Goal: Task Accomplishment & Management: Use online tool/utility

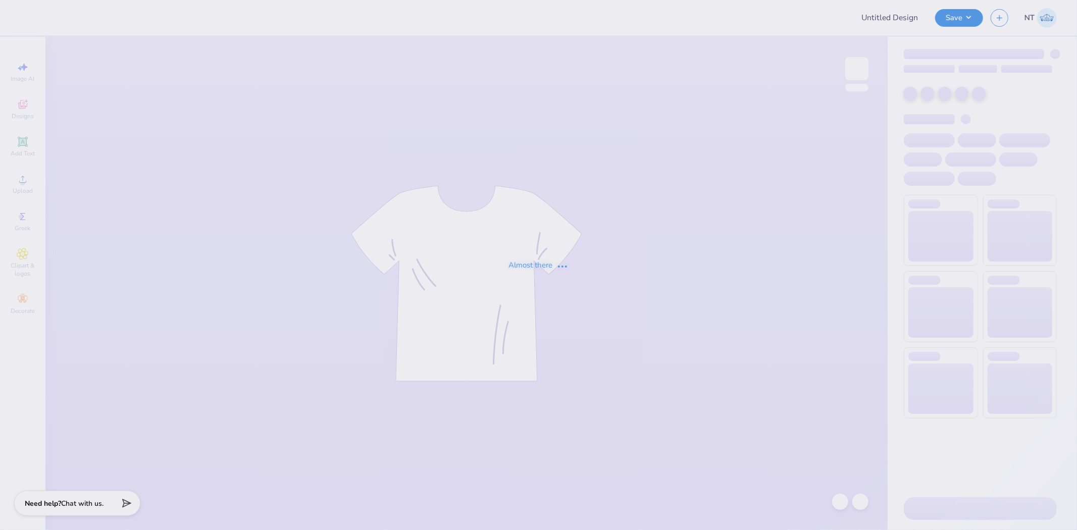
type input "APHI TEE"
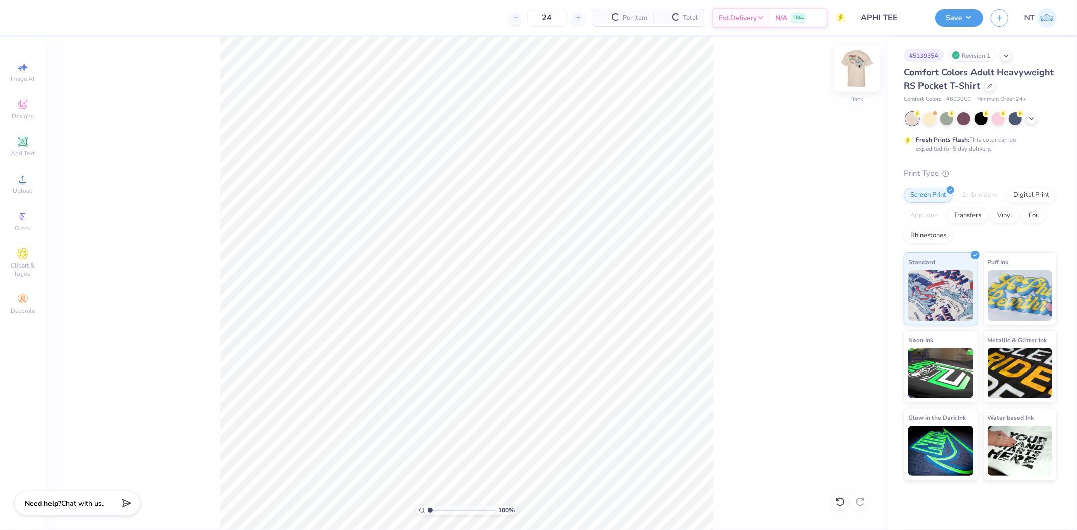
click at [858, 73] on img at bounding box center [857, 68] width 40 height 40
click at [861, 71] on img at bounding box center [857, 68] width 40 height 40
click at [16, 183] on div "Upload" at bounding box center [22, 184] width 35 height 30
click at [14, 183] on div "Upload" at bounding box center [22, 184] width 35 height 30
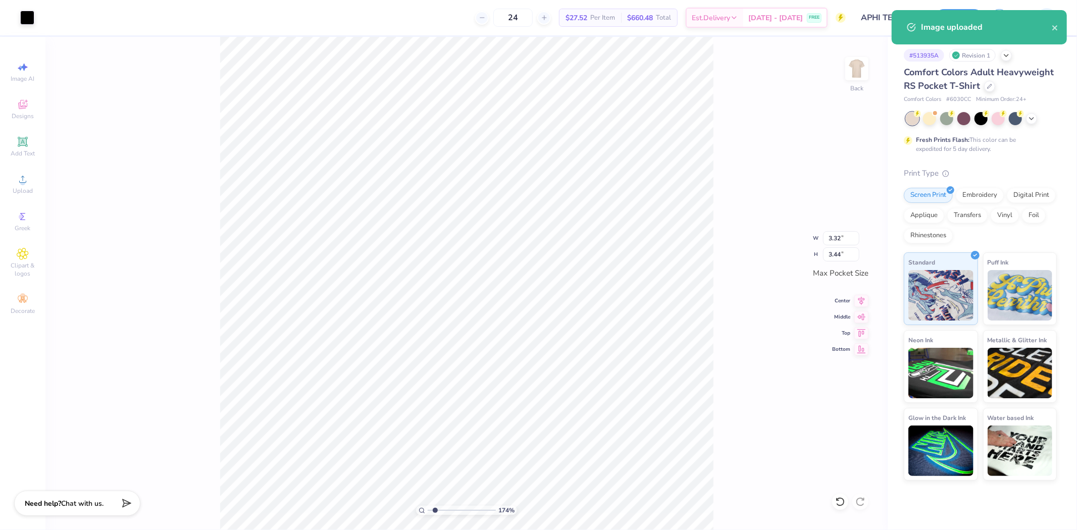
drag, startPoint x: 860, startPoint y: 290, endPoint x: 859, endPoint y: 299, distance: 9.1
click at [860, 291] on div "174 % Back W 3.32 3.32 " H 3.44 3.44 " Max Pocket Size Center Middle Top Bottom" at bounding box center [466, 283] width 842 height 493
click at [859, 299] on div "174 % Back W 3.32 H 3.44 Y Center Middle Top Bottom" at bounding box center [466, 283] width 842 height 493
type input "1.74339349688841"
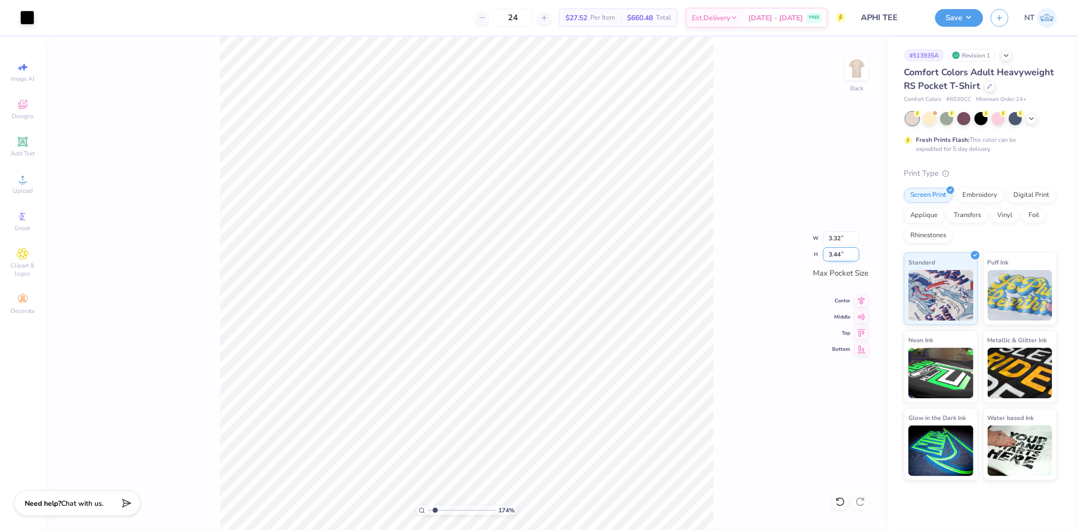
click at [842, 256] on input "3.44" at bounding box center [841, 254] width 36 height 14
type input "555"
type input "1.74339349688841"
type input "3.38"
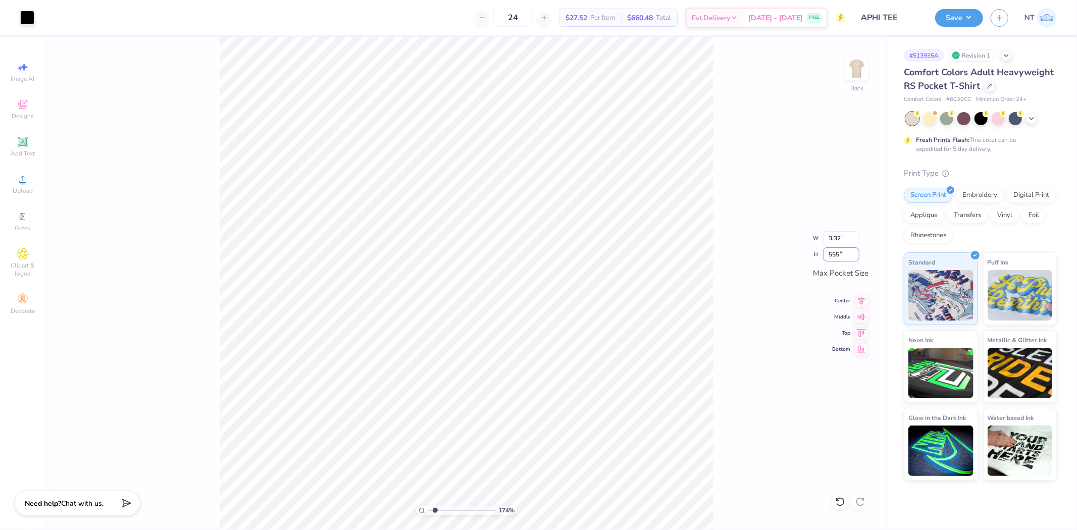
type input "3.50"
click at [858, 322] on icon at bounding box center [861, 317] width 14 height 12
click at [861, 310] on icon at bounding box center [861, 315] width 14 height 12
drag, startPoint x: 739, startPoint y: 309, endPoint x: 726, endPoint y: 302, distance: 14.5
click at [738, 307] on div "174 % Back W 3.38 3.38 " H 3.50 3.50 " Max Pocket Size Center Middle Top Bottom" at bounding box center [466, 283] width 842 height 493
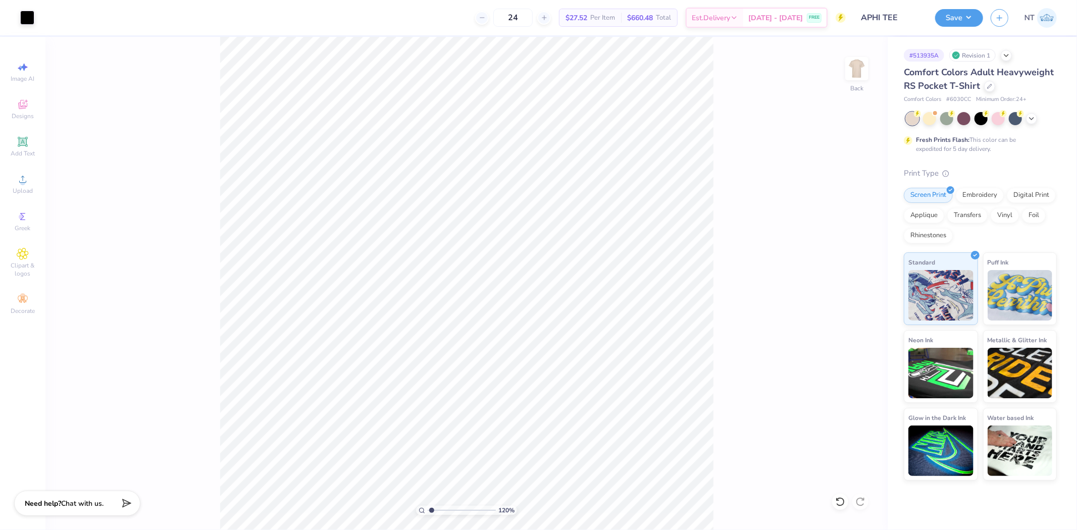
click at [875, 68] on div "120 % Back" at bounding box center [466, 283] width 842 height 493
click at [866, 76] on img at bounding box center [857, 68] width 40 height 40
click at [24, 181] on circle at bounding box center [23, 183] width 6 height 6
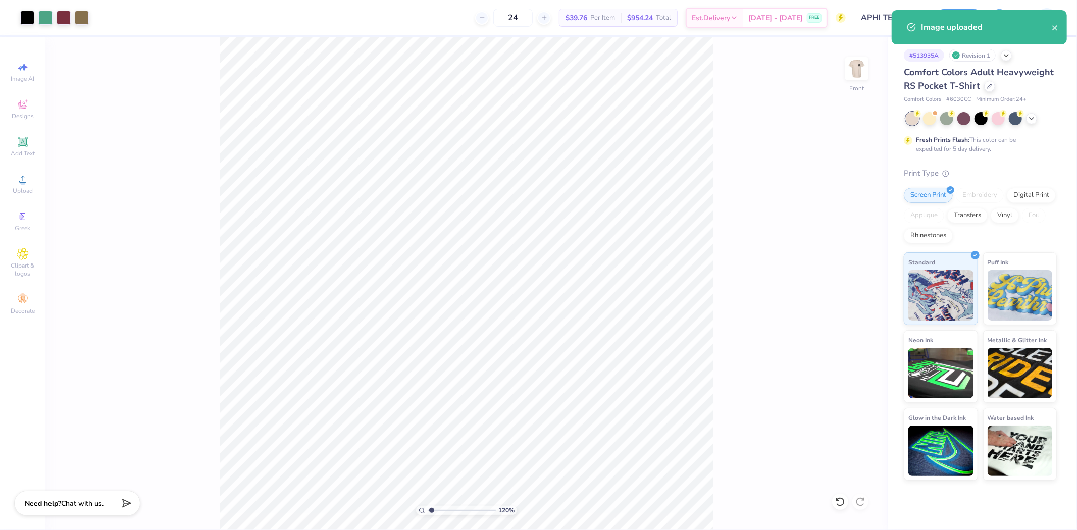
type input "1.20355278054301"
click at [835, 240] on input "14.32" at bounding box center [850, 237] width 36 height 14
type input "12"
type input "1.20355278054301"
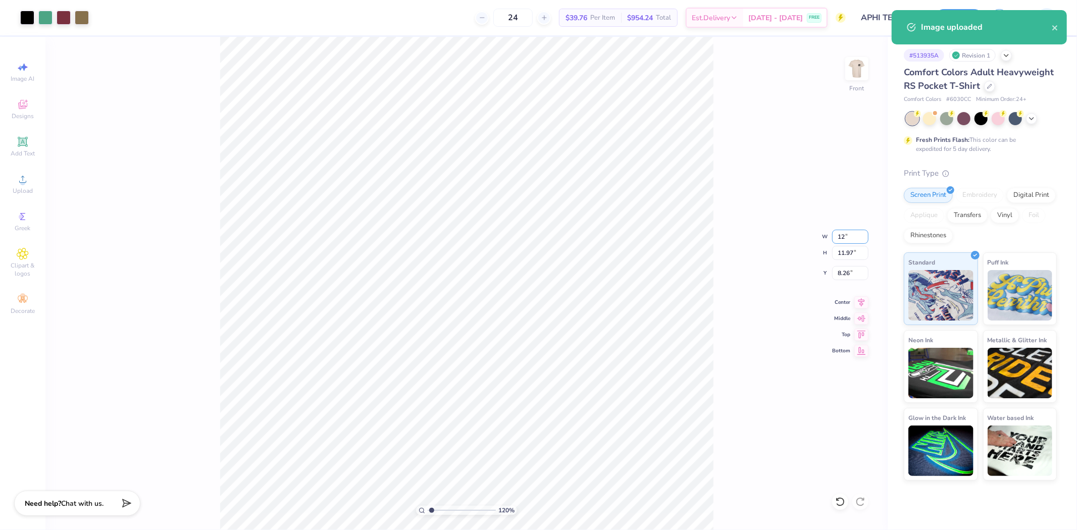
type input "12.00"
type input "10.03"
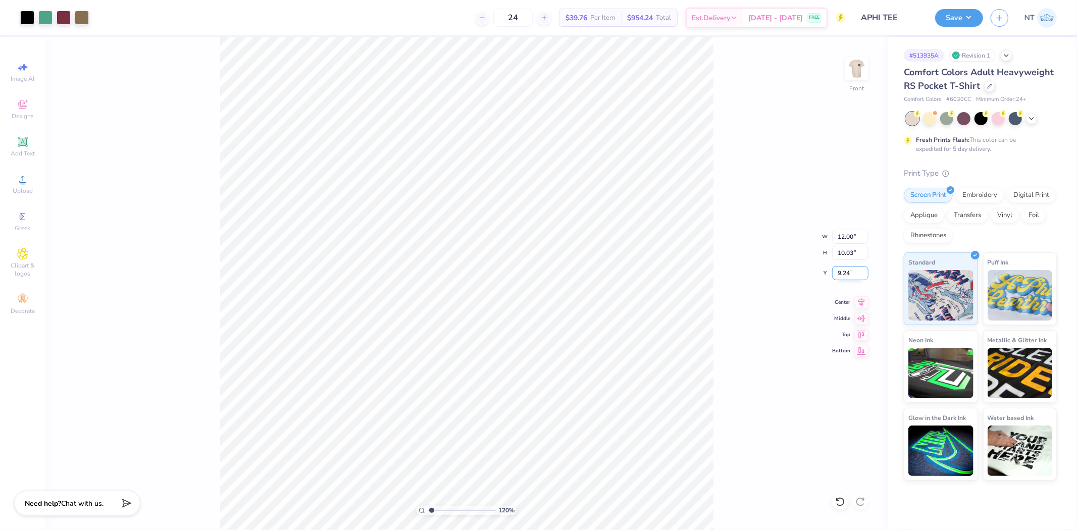
click at [834, 272] on input "9.24" at bounding box center [850, 273] width 36 height 14
type input "3"
type input "1.20355278054301"
type input "3.00"
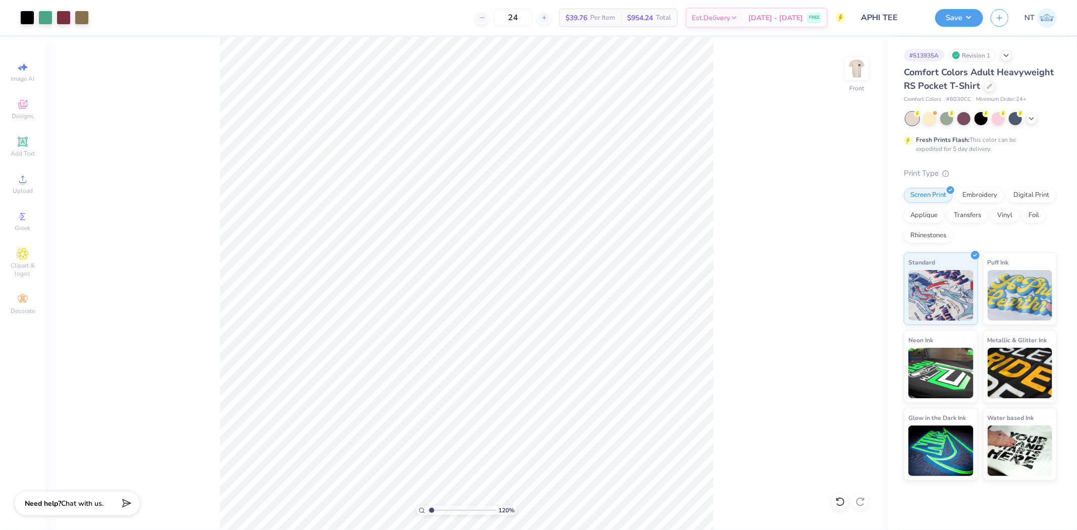
click at [784, 442] on div "120 % Front" at bounding box center [466, 283] width 842 height 493
click at [860, 73] on img at bounding box center [857, 68] width 40 height 40
click at [855, 71] on img at bounding box center [857, 68] width 40 height 40
type input "1"
drag, startPoint x: 988, startPoint y: 7, endPoint x: 963, endPoint y: 13, distance: 26.0
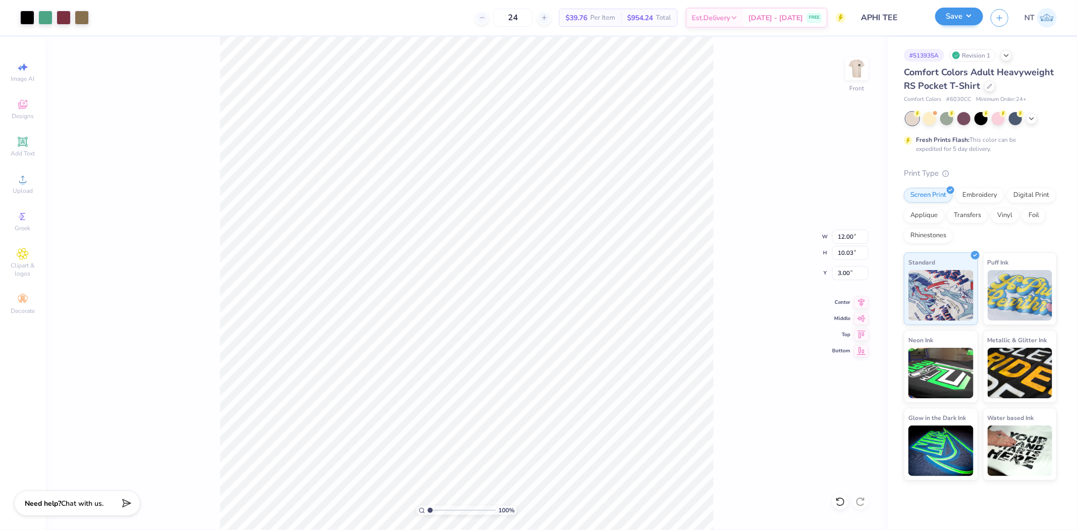
click at [973, 10] on div "Save NT" at bounding box center [1006, 17] width 142 height 35
click at [963, 13] on button "Save" at bounding box center [959, 17] width 48 height 18
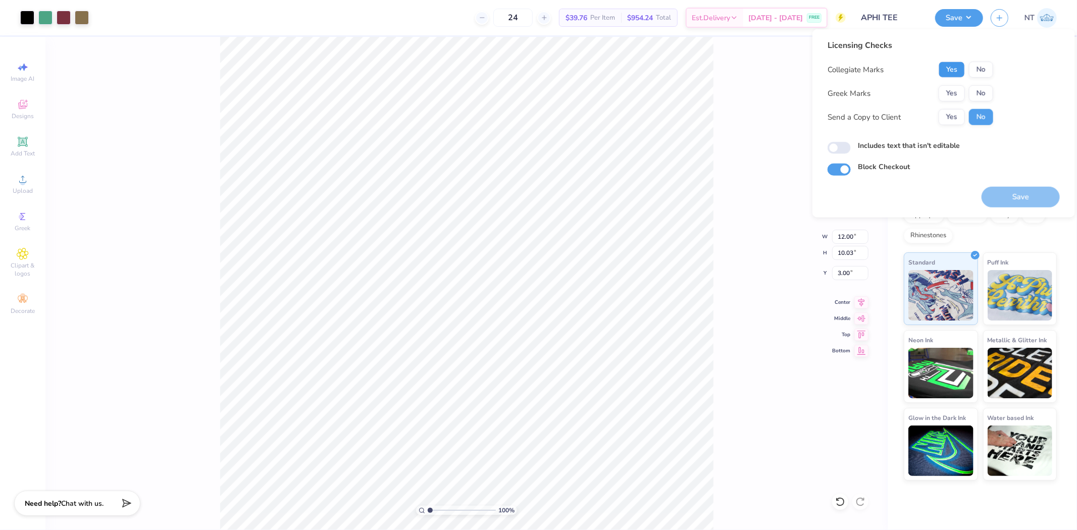
click at [953, 68] on button "Yes" at bounding box center [952, 70] width 26 height 16
click at [951, 87] on button "Yes" at bounding box center [952, 93] width 26 height 16
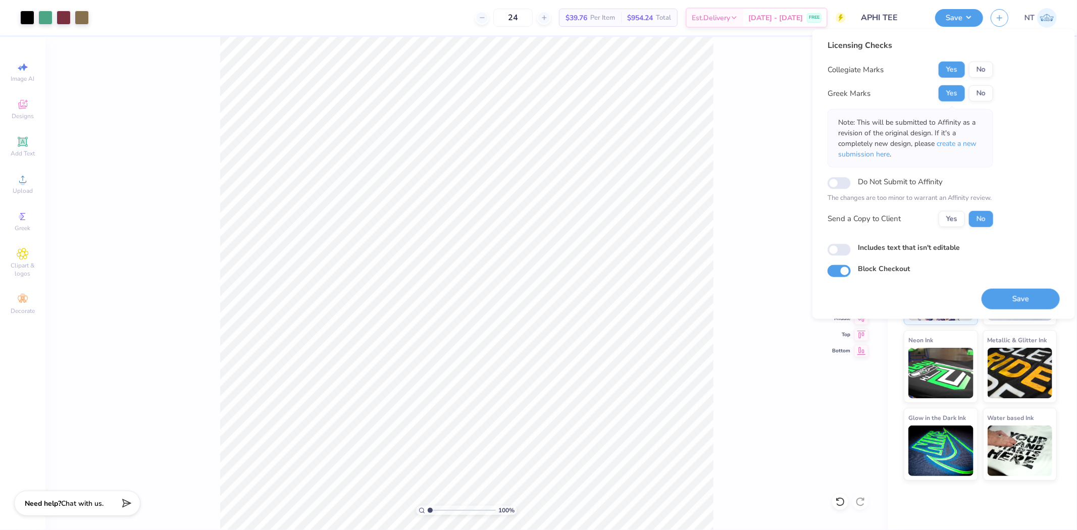
click at [907, 242] on label "Includes text that isn't editable" at bounding box center [909, 247] width 102 height 11
click at [851, 244] on input "Includes text that isn't editable" at bounding box center [838, 250] width 23 height 12
checkbox input "true"
click at [1015, 301] on button "Save" at bounding box center [1020, 298] width 78 height 21
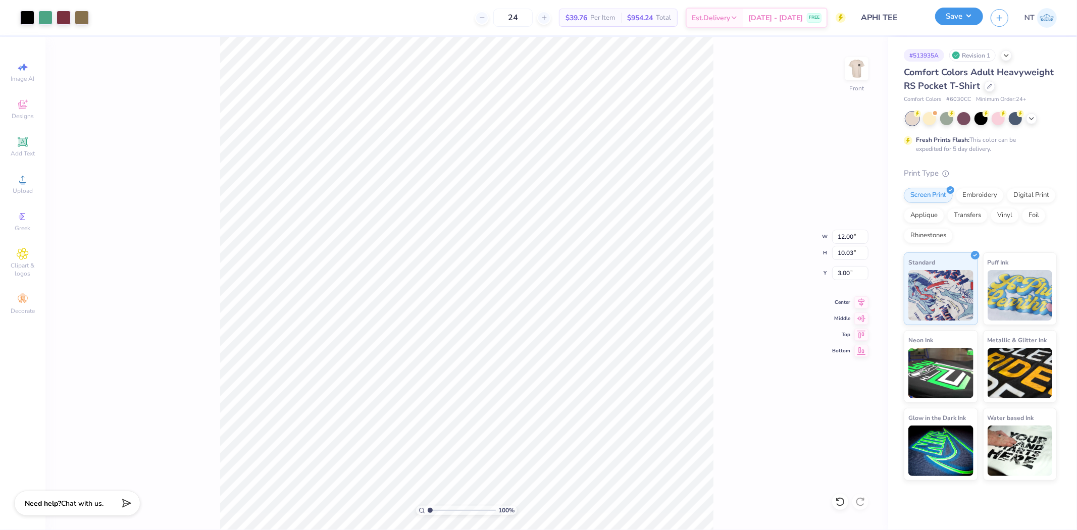
click at [971, 16] on button "Save" at bounding box center [959, 17] width 48 height 18
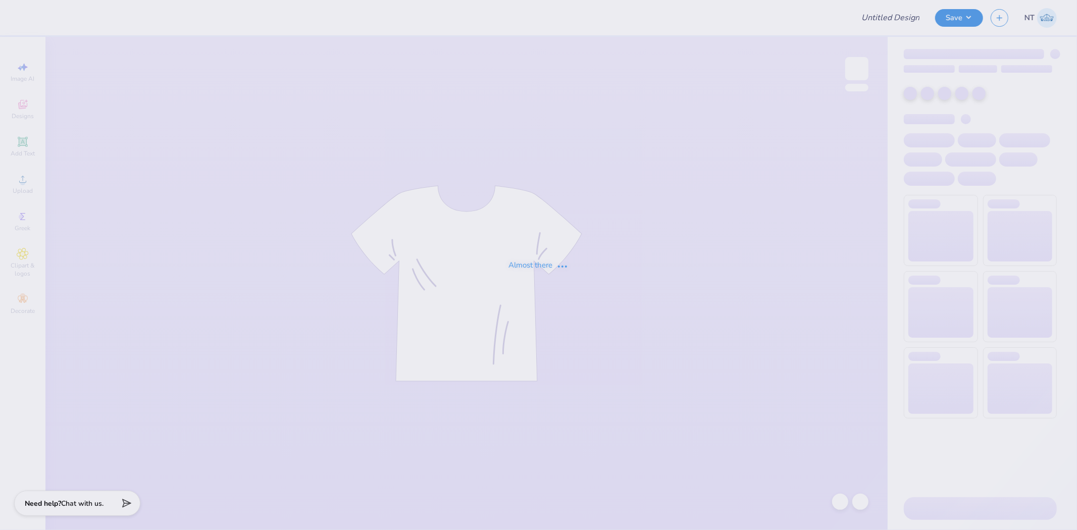
type input "surf team sample"
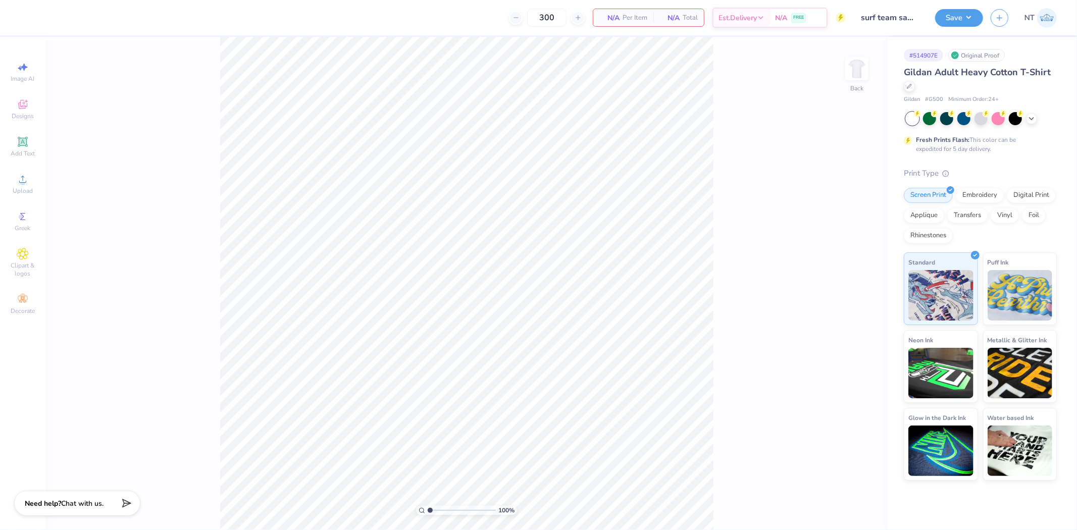
click at [24, 201] on div "Image AI Designs Add Text Upload Greek Clipart & logos Decorate" at bounding box center [22, 188] width 35 height 262
click at [28, 192] on span "Upload" at bounding box center [23, 191] width 20 height 8
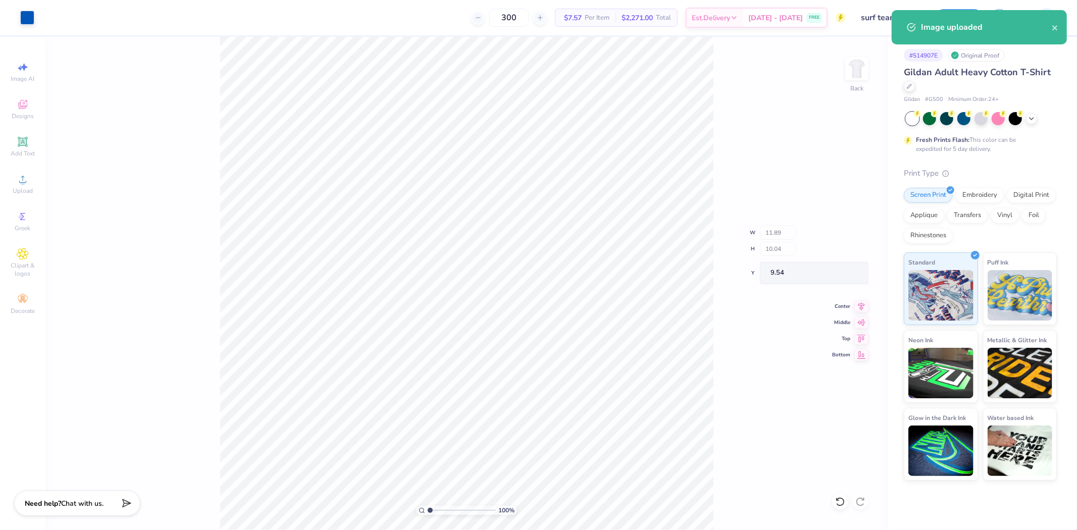
type input "11.89"
type input "10.04"
type input "9.54"
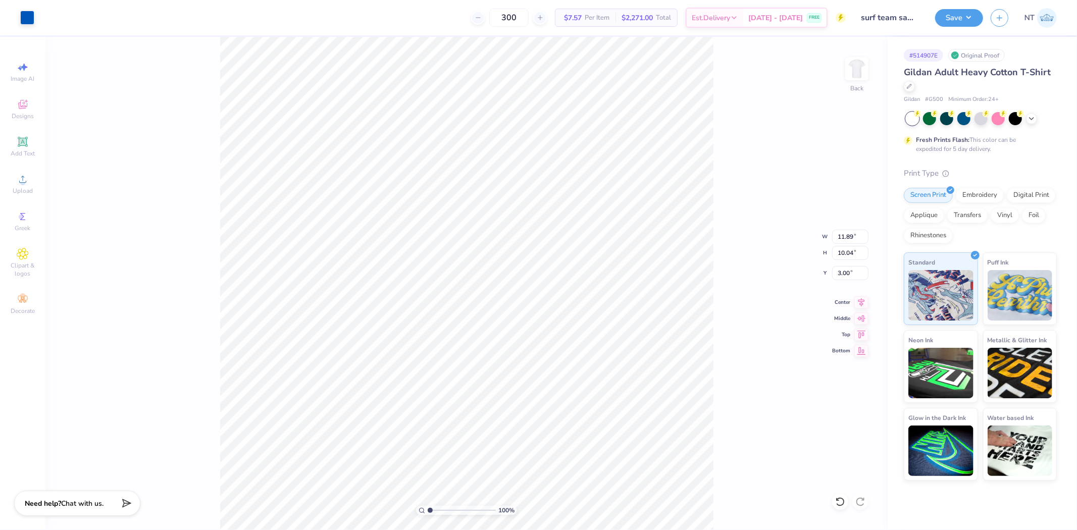
type input "3.00"
click at [841, 234] on input "11.89" at bounding box center [850, 237] width 36 height 14
click at [847, 275] on input "3.00" at bounding box center [850, 273] width 36 height 14
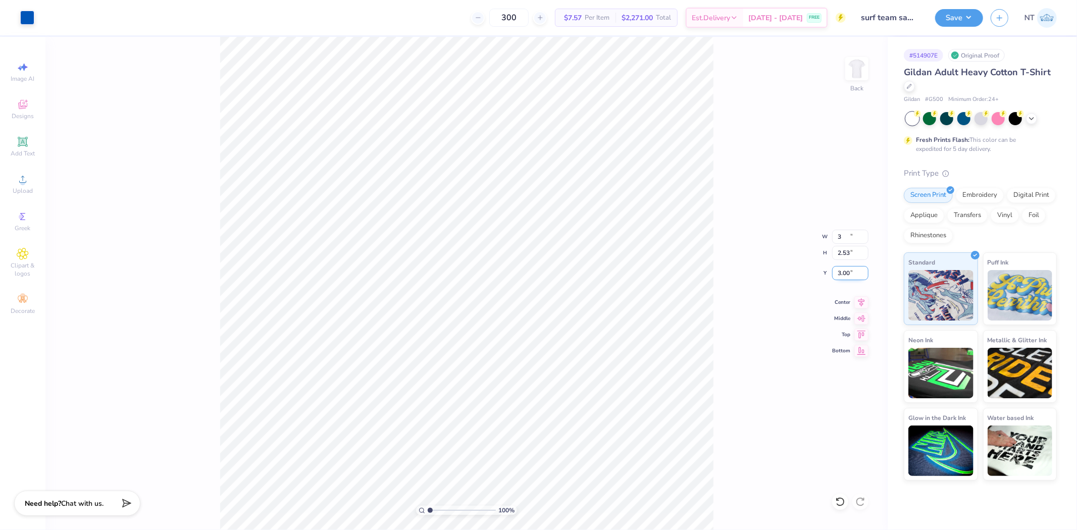
type input "3.00"
type input "2.53"
click at [838, 273] on input "6.75" at bounding box center [850, 273] width 36 height 14
type input "3.00"
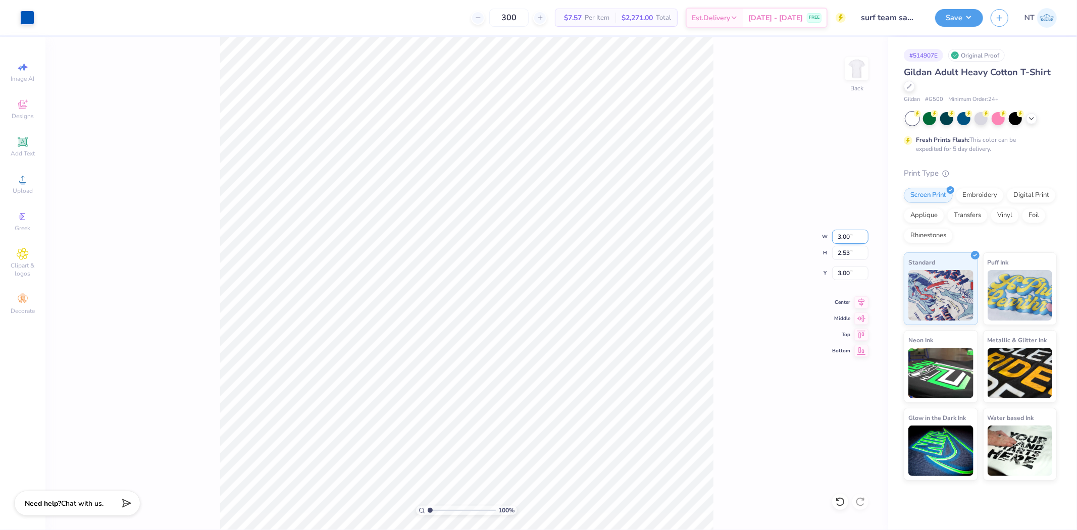
click at [842, 240] on input "3.00" at bounding box center [850, 237] width 36 height 14
type input "11.00"
type input "9.29"
type input "0.50"
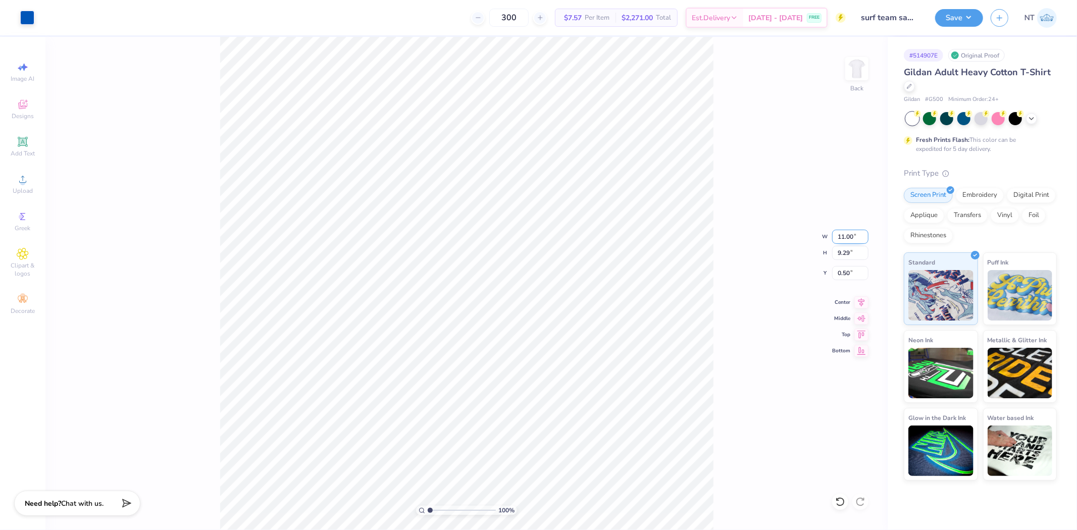
click at [842, 240] on input "11.00" at bounding box center [850, 237] width 36 height 14
type input "12.00"
type input "10.13"
click at [839, 278] on input "0.50" at bounding box center [850, 273] width 36 height 14
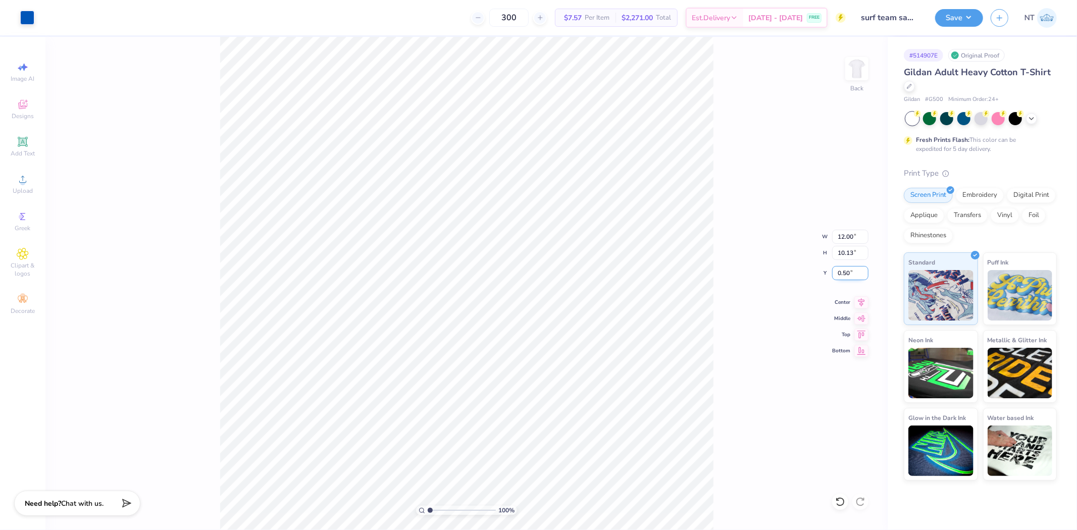
click at [839, 278] on input "0.50" at bounding box center [850, 273] width 36 height 14
type input "3.00"
click at [865, 305] on icon at bounding box center [861, 301] width 14 height 12
type input "1"
click at [724, 358] on div "100 % Back" at bounding box center [466, 283] width 842 height 493
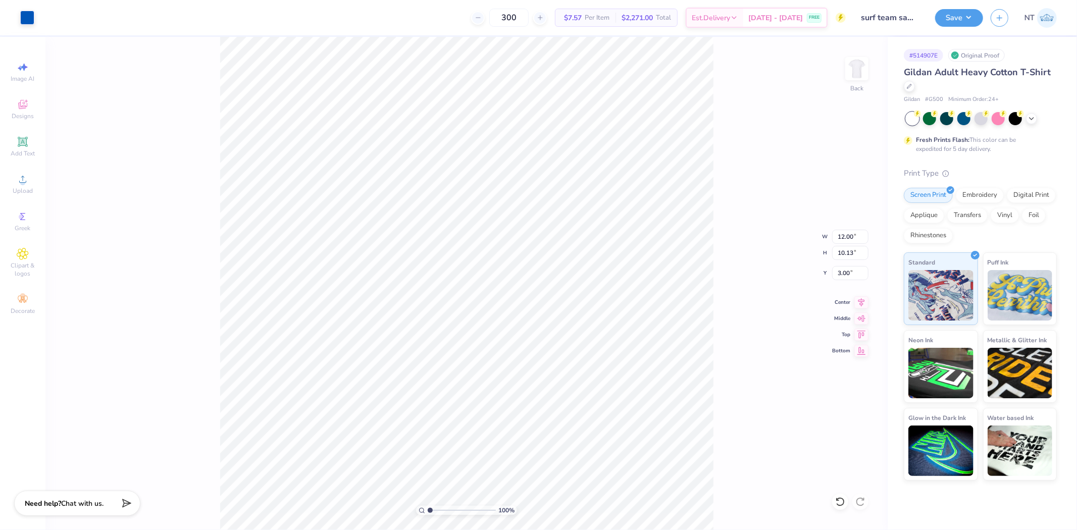
click at [978, 28] on div "Save NT" at bounding box center [1006, 17] width 142 height 35
click at [968, 19] on button "Save" at bounding box center [959, 17] width 48 height 18
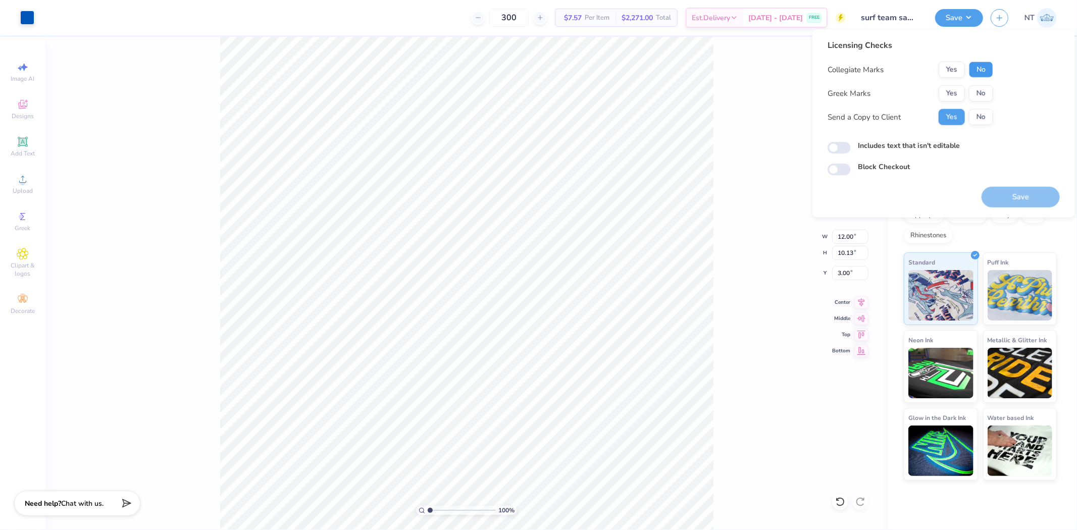
click at [981, 68] on button "No" at bounding box center [981, 70] width 24 height 16
click at [980, 92] on button "No" at bounding box center [981, 93] width 24 height 16
click at [1012, 197] on button "Save" at bounding box center [1020, 197] width 78 height 21
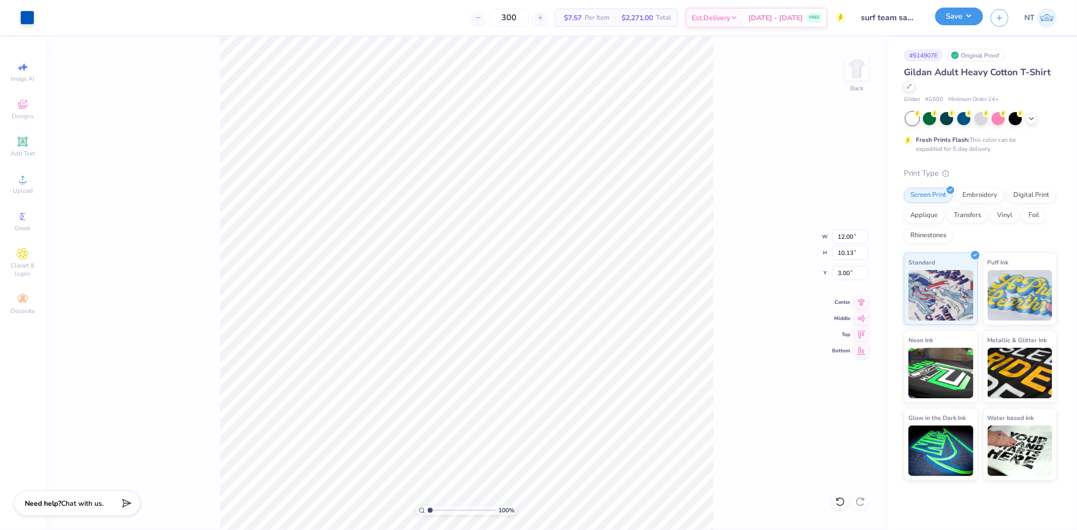
click at [976, 19] on button "Save" at bounding box center [959, 17] width 48 height 18
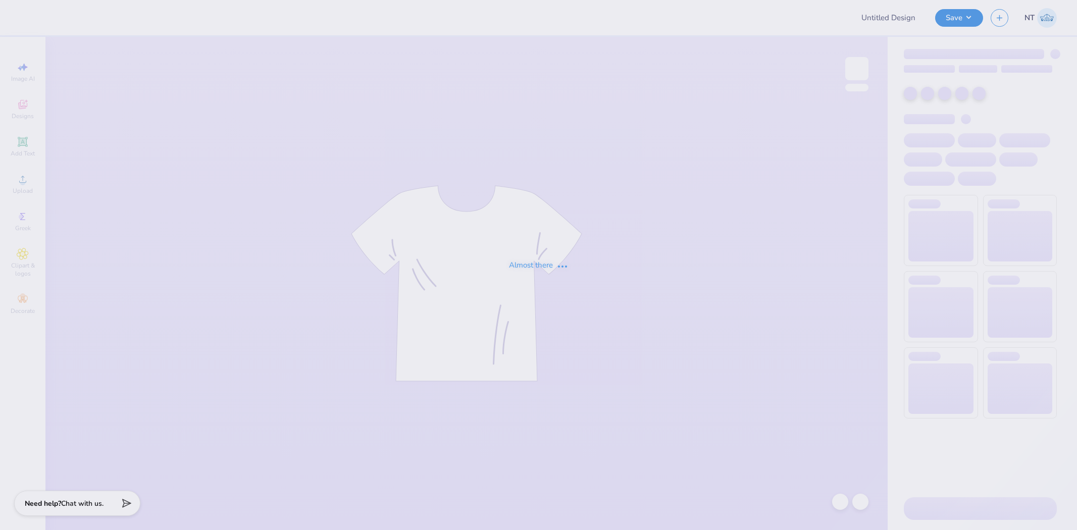
type input "Tshirt Design"
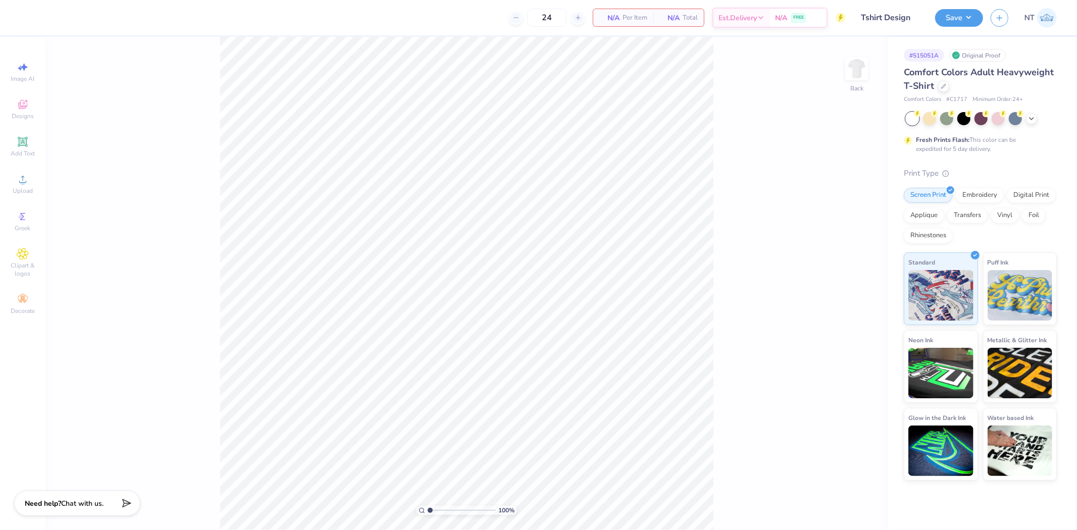
click at [715, 265] on div "100 % Back" at bounding box center [466, 283] width 842 height 493
click at [29, 153] on span "Add Text" at bounding box center [23, 153] width 24 height 8
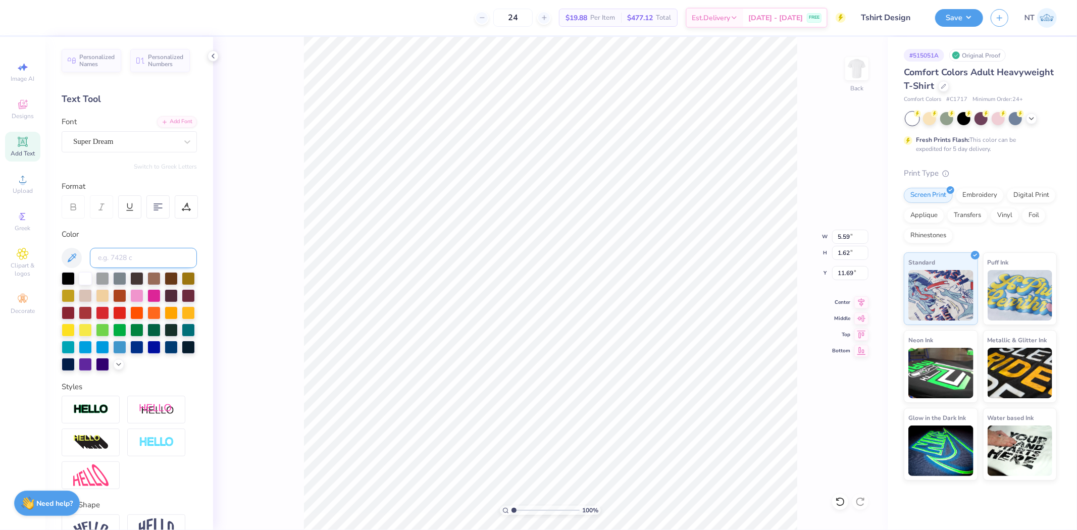
click at [123, 253] on input at bounding box center [143, 258] width 107 height 20
type input "186"
click at [172, 119] on div "Add Font" at bounding box center [177, 121] width 40 height 12
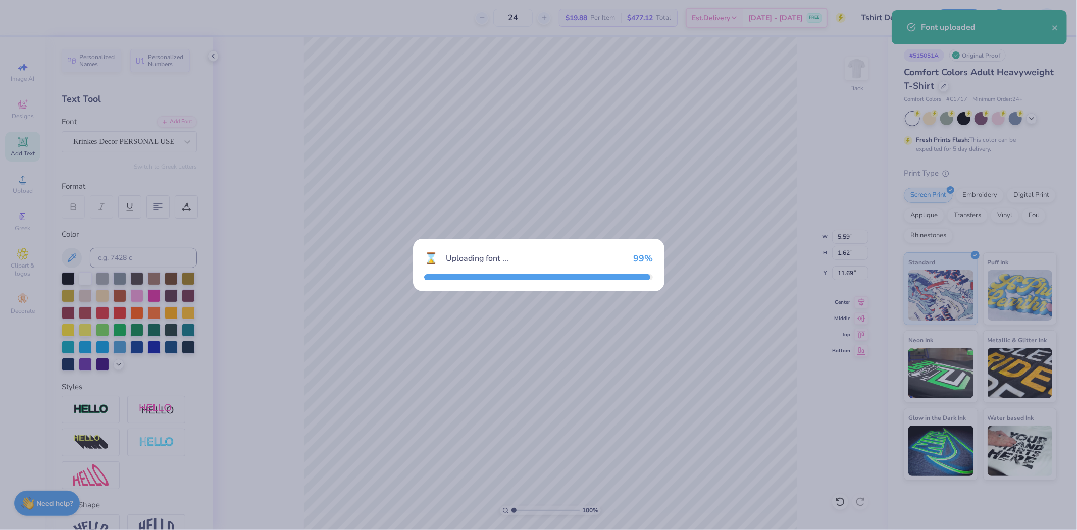
type input "10.12"
type input "2.52"
type input "11.24"
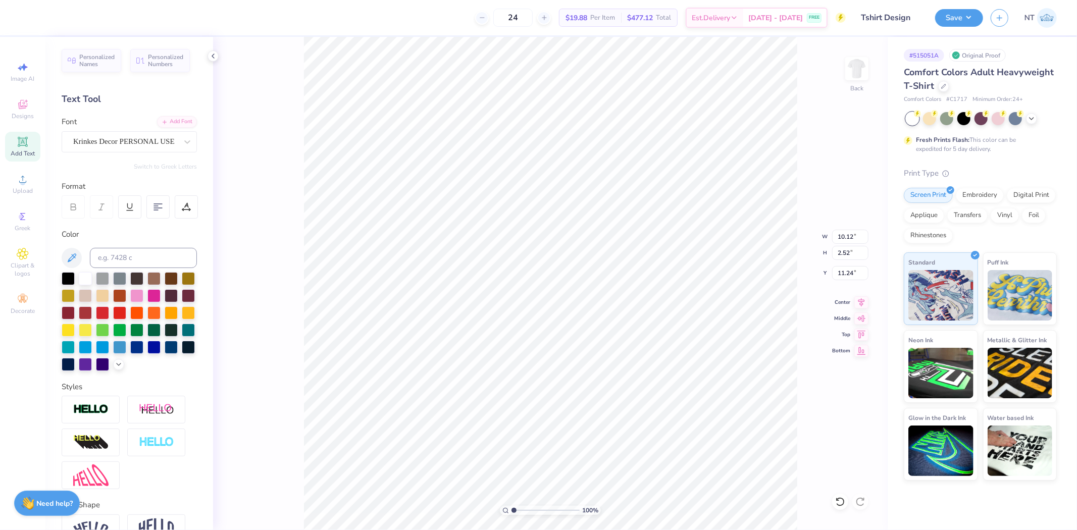
scroll to position [9, 1]
type textarea "Kwlly"
type input "5.63"
type input "2.35"
type input "11.32"
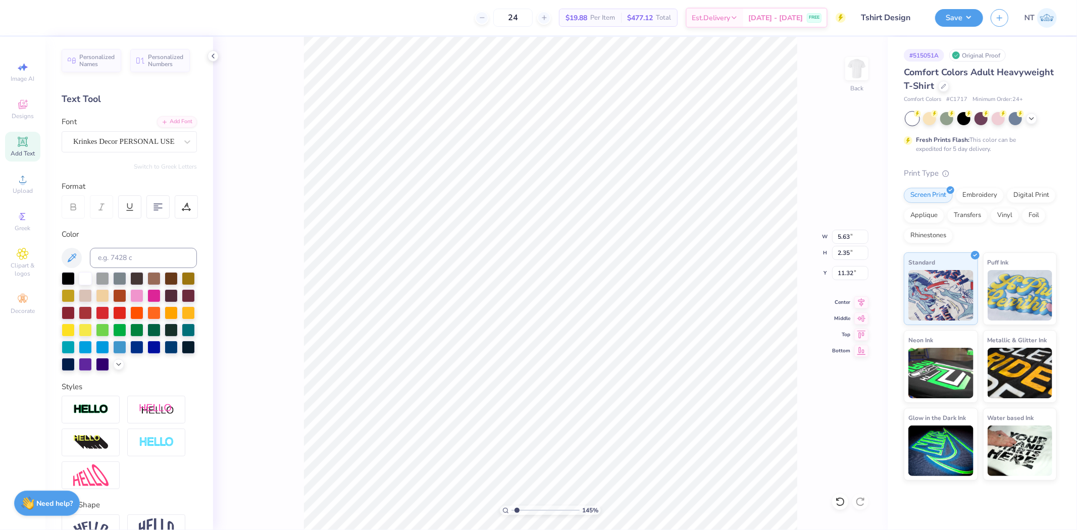
scroll to position [9, 2]
type input "1.44853929555282"
type textarea "Klly"
type input "1.44853929555282"
type textarea "[PERSON_NAME]"
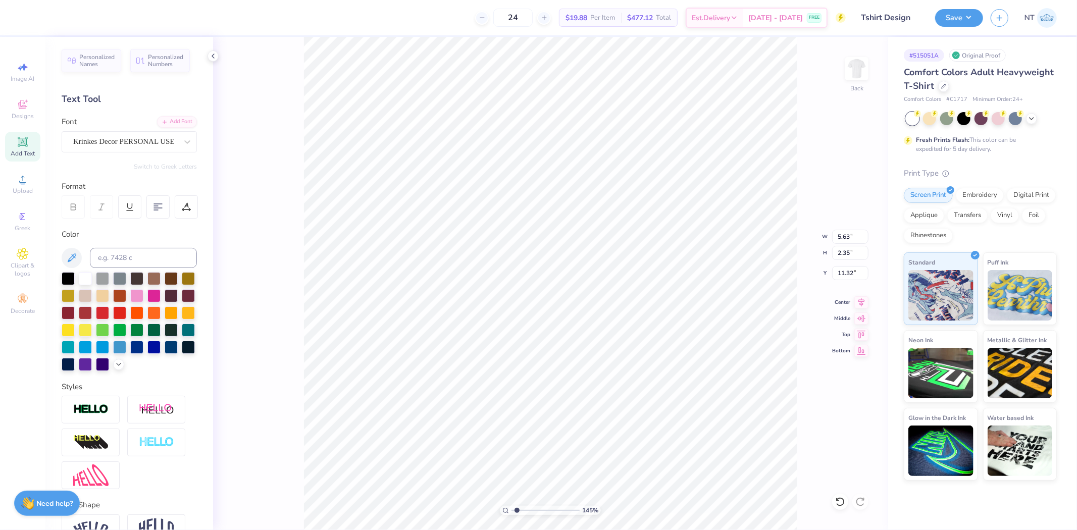
type input "1.44853929555282"
type input "5.16"
type input "1.44853929555282"
type input "5.88"
click at [586, 241] on li "Duplicate" at bounding box center [586, 247] width 79 height 20
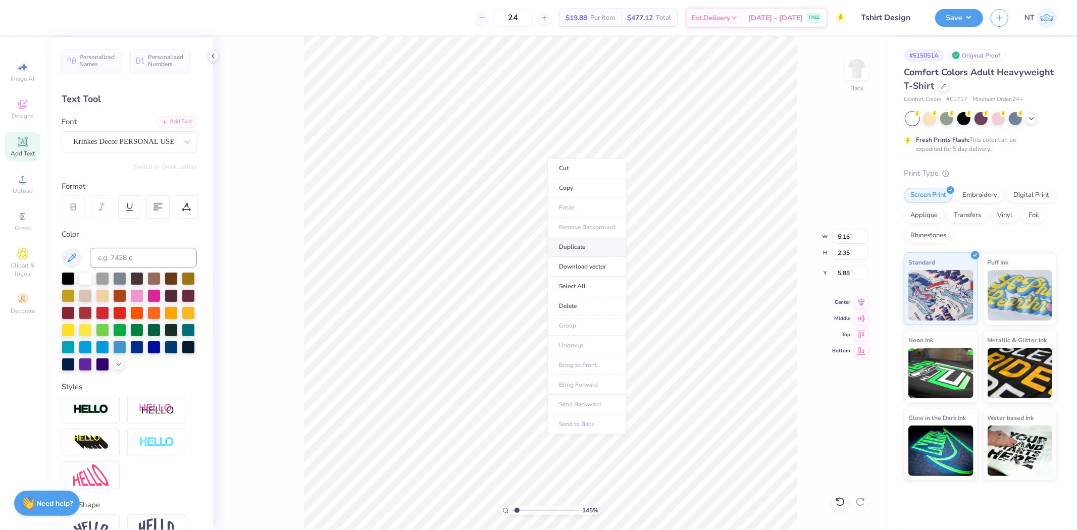
type input "1.44853929555282"
type input "6.88"
type input "1.44853929555282"
type input "8.57"
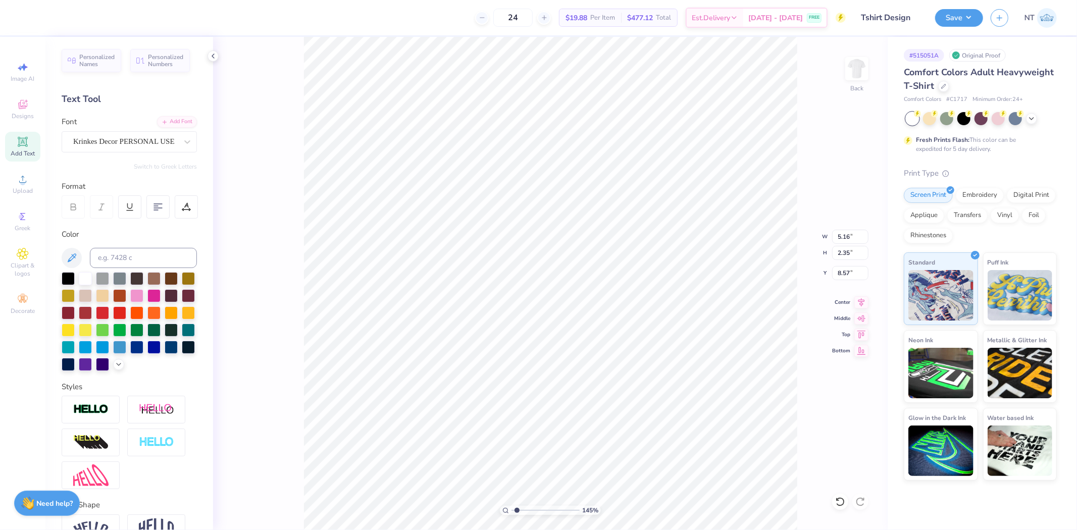
type input "1.44853929555282"
type textarea "S"
type input "1.44853929555282"
type textarea "Sh"
type input "1.44853929555282"
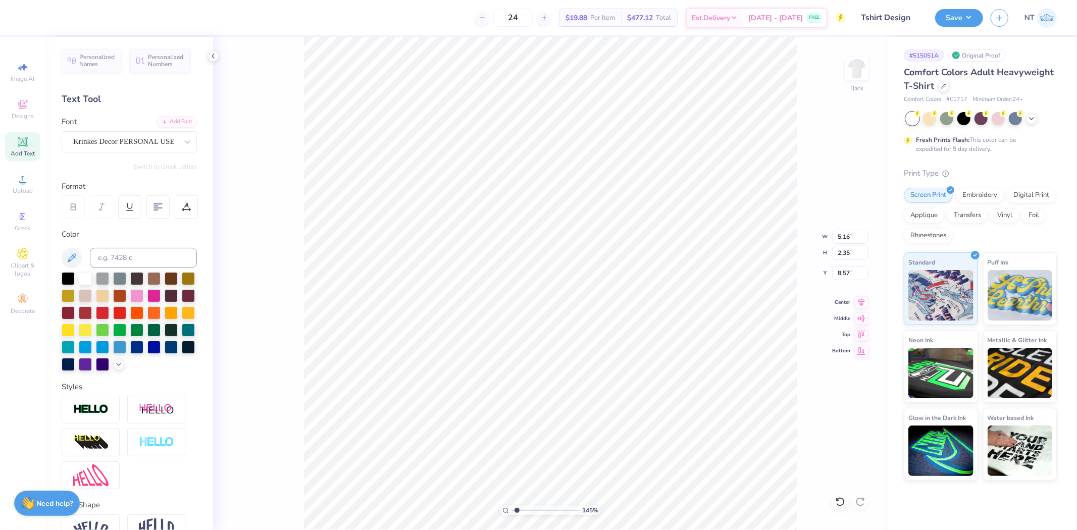
type textarea "Shi"
type input "1.44853929555282"
type textarea "Shir"
type input "1.44853929555282"
type textarea "Shirt"
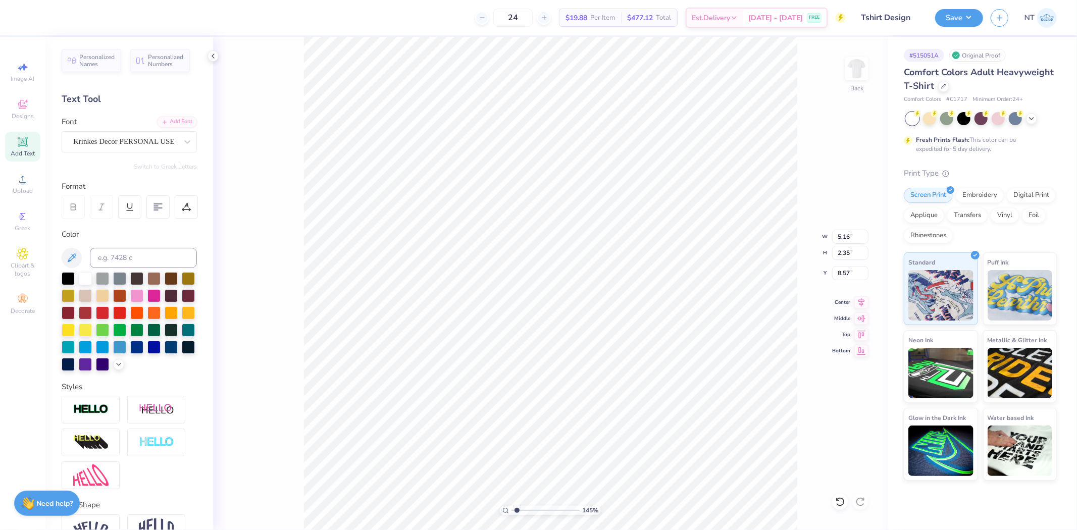
type input "1.44853929555282"
type textarea "Shir"
type input "1.44853929555282"
type textarea "Shi"
type input "1.44853929555282"
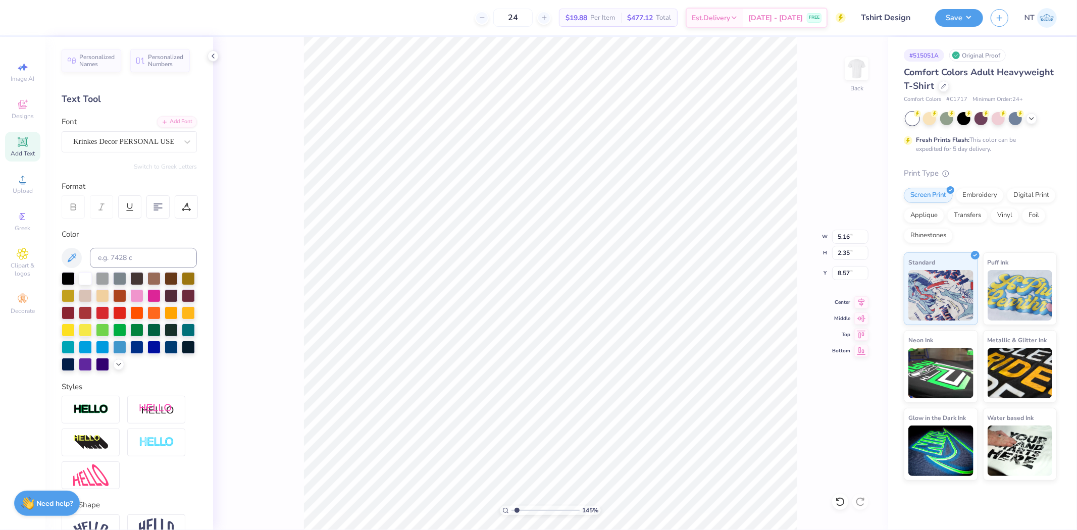
type textarea "Sh"
type input "1.44853929555282"
type textarea "Sho"
type input "1.44853929555282"
type textarea "Shor"
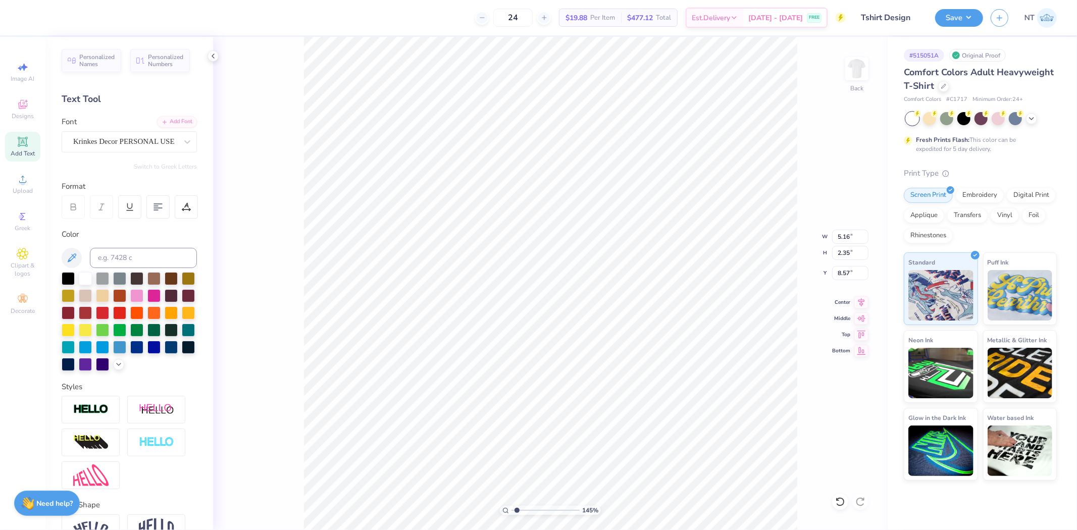
type input "1.44853929555282"
type textarea "Short"
type input "1.44853929555282"
type textarea "Shorts"
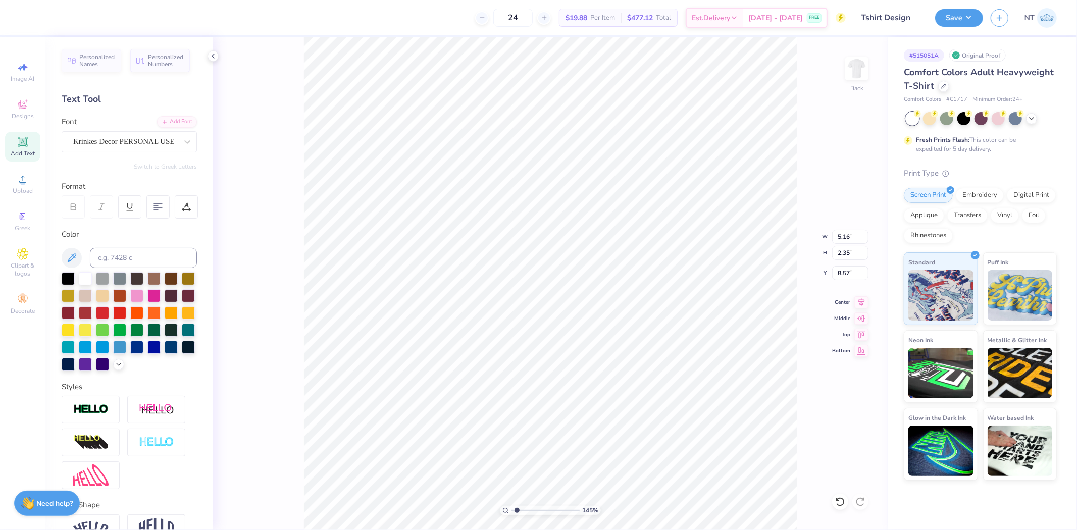
type input "1.44853929555282"
type textarea "Short"
type input "1.44853929555282"
type textarea "Sho=rt"
type input "1.44853929555282"
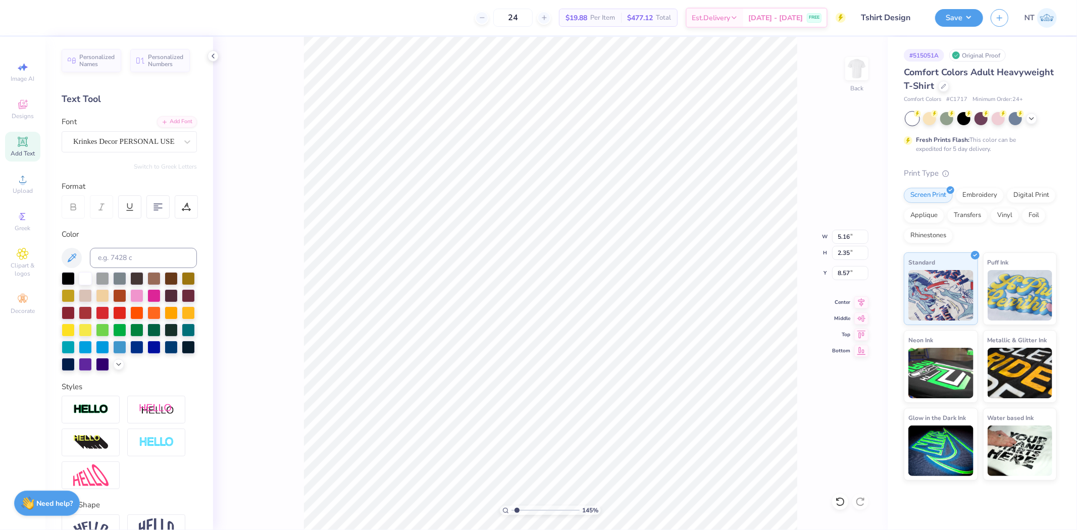
type textarea "Short"
type input "1.44853929555282"
type input "5.16"
type input "2.35"
type input "5.88"
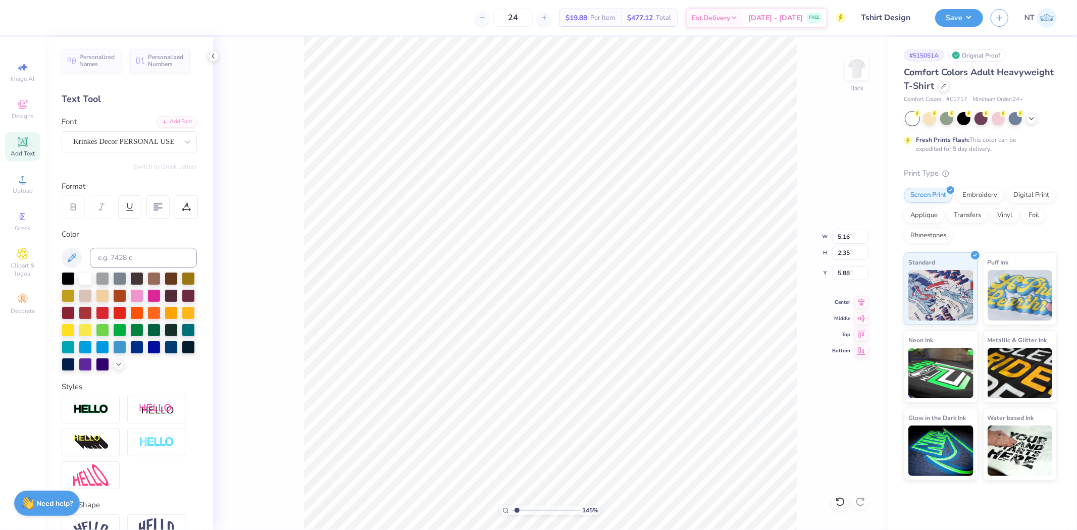
type input "1.44853929555282"
type textarea "[PERSON_NAME]"
type input "1.44853929555282"
type textarea "[PERSON_NAME]"
type input "1.44853929555282"
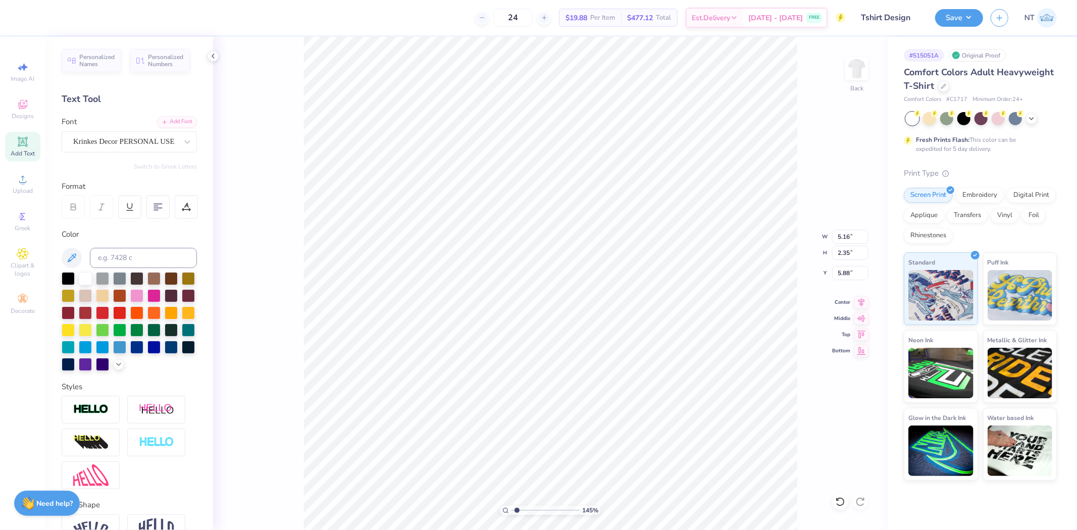
type textarea "[PERSON_NAME]"
type input "1.44853929555282"
type textarea "[PERSON_NAME]"
type input "1.44853929555282"
type textarea "[PERSON_NAME]"
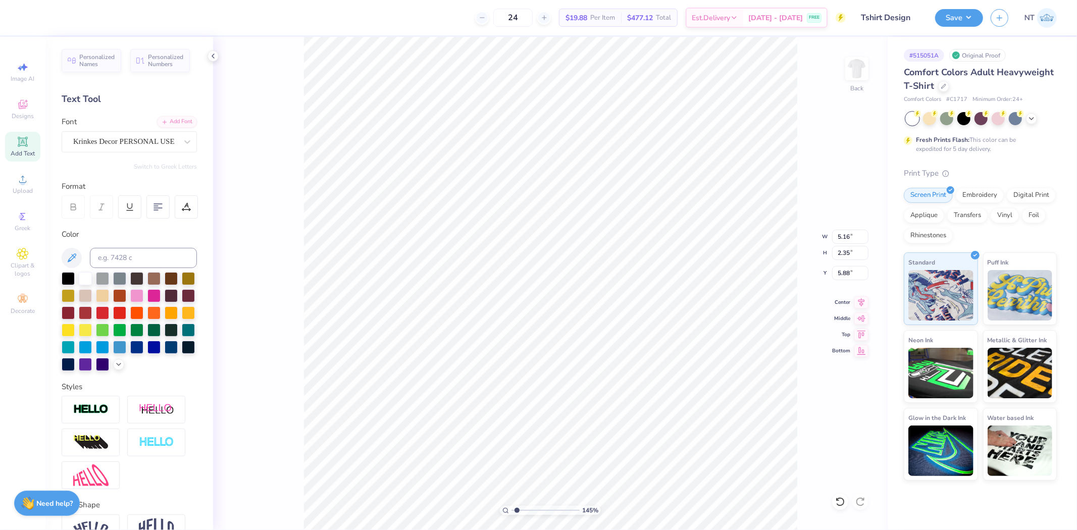
type input "1.44853929555282"
type textarea "[PERSON_NAME]"
type input "1.44853929555282"
type textarea "[PERSON_NAME]"
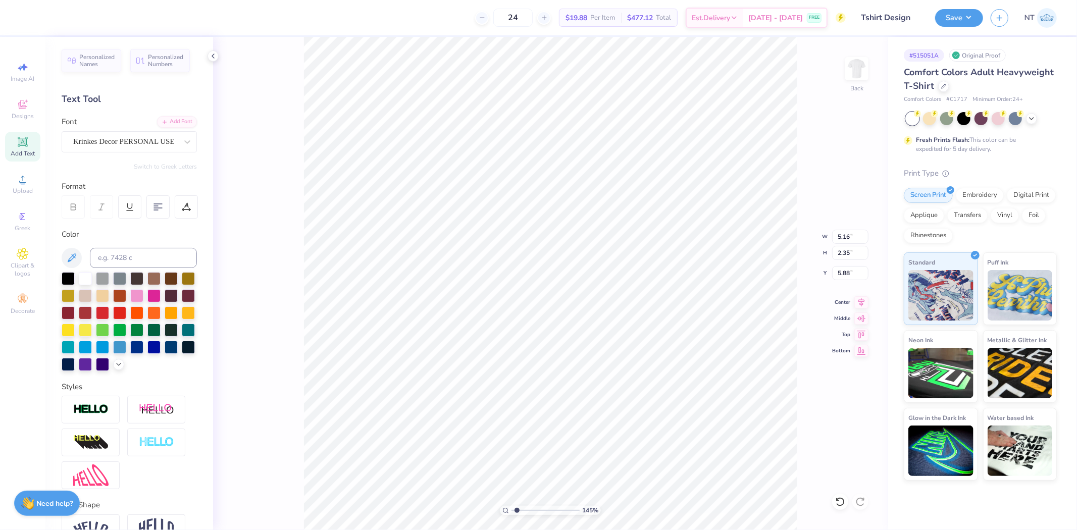
type input "1.44853929555282"
type textarea "[PERSON_NAME] Shorts7"
type input "1.44853929555282"
type textarea "[PERSON_NAME]"
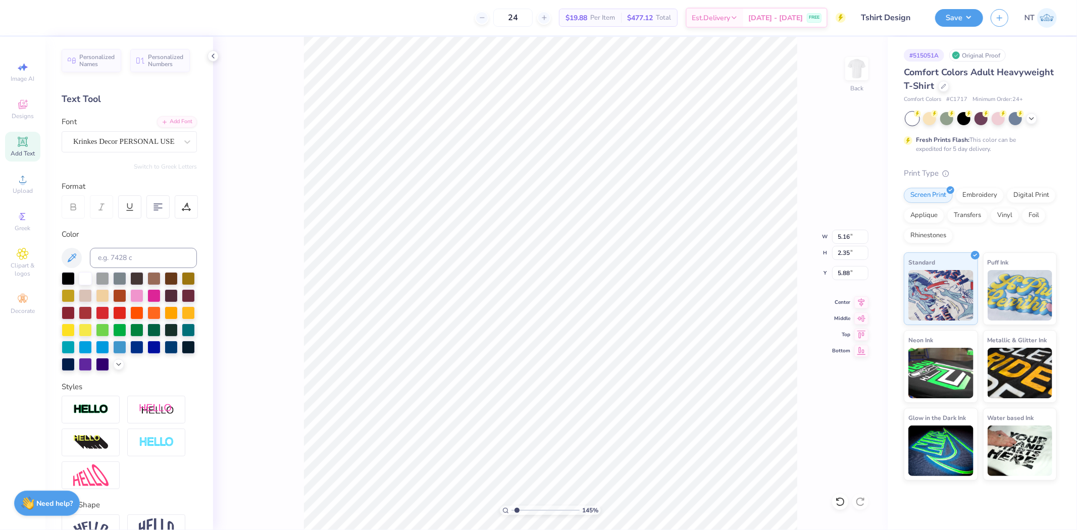
type input "1.44853929555282"
type textarea "[PERSON_NAME] Shorts7"
type input "1.44853929555282"
type textarea "[PERSON_NAME]"
type input "1.44853929555282"
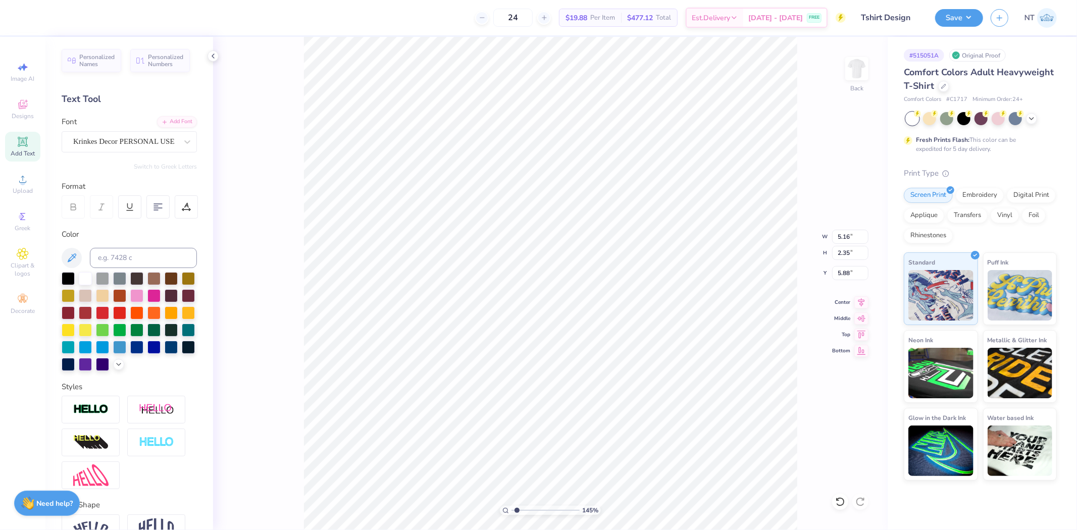
type textarea "[PERSON_NAME]"
type input "1.44853929555282"
type textarea "[PERSON_NAME]"
type input "1.44853929555282"
type textarea "[PERSON_NAME]"
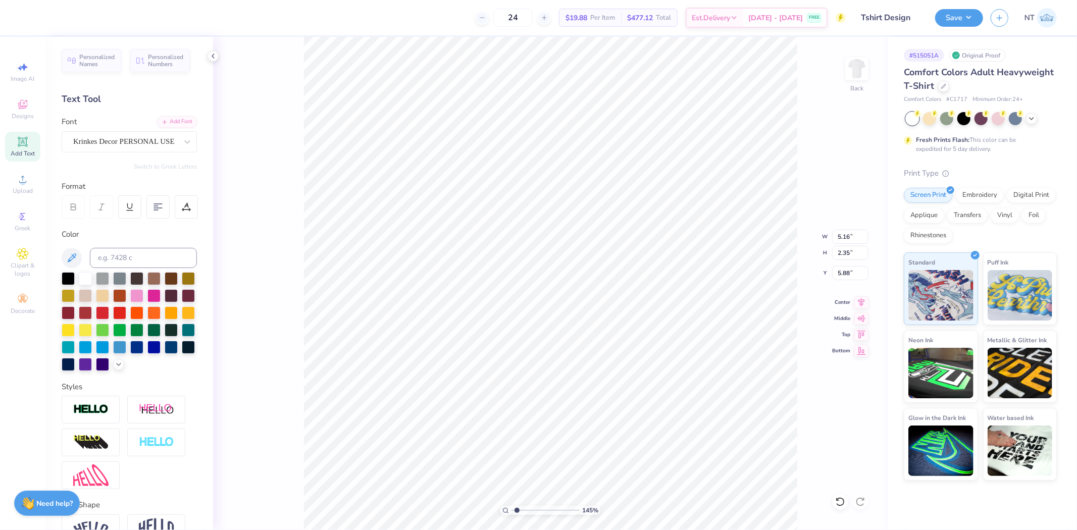
type input "1.44853929555282"
type textarea "[PERSON_NAME]"
type input "1.44853929555282"
type textarea "[PERSON_NAME]"
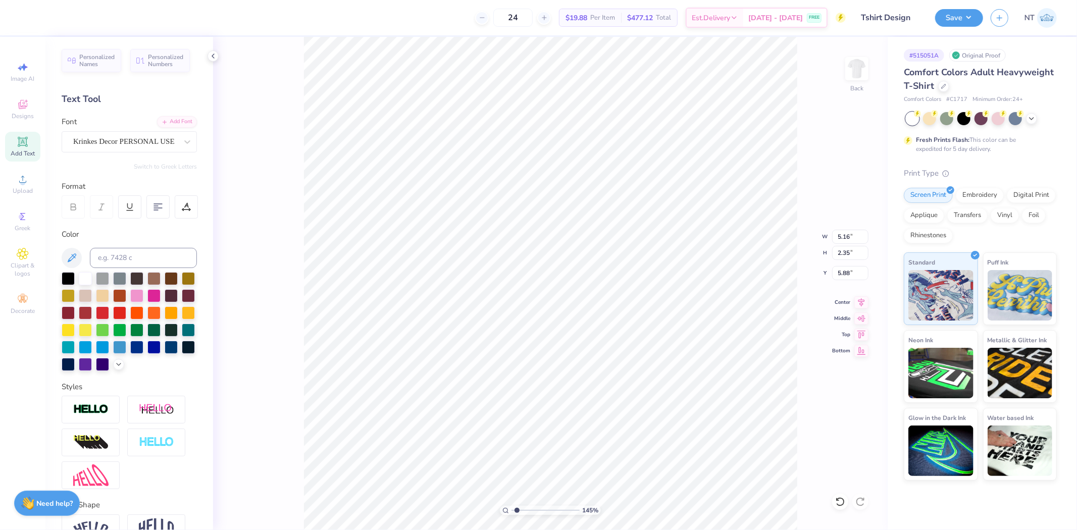
type input "1.44853929555282"
type textarea "[PERSON_NAME]"
type input "1.44853929555282"
type textarea "[PERSON_NAME]"
click at [604, 258] on li "Duplicate" at bounding box center [615, 264] width 79 height 20
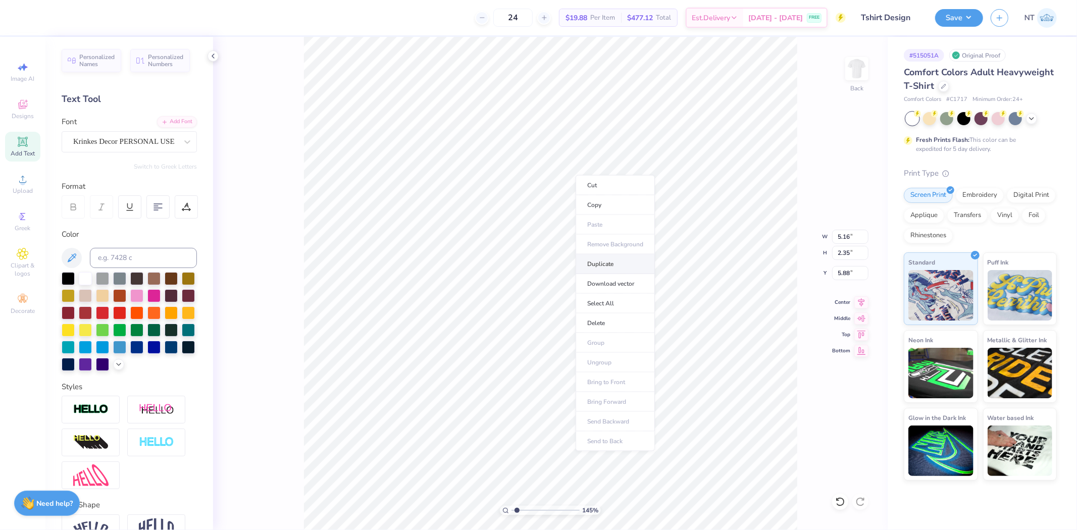
type input "1.44853929555282"
type input "6.88"
type input "1.44853929555282"
type input "10.91"
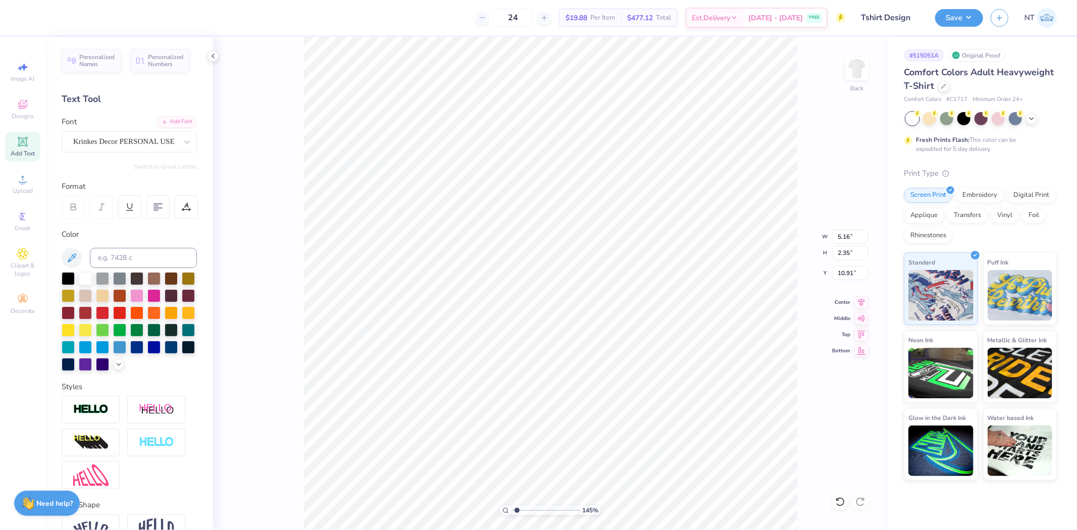
type input "1.44853929555282"
type textarea "S"
type input "1.44853929555282"
type textarea "Sh"
type input "1.44853929555282"
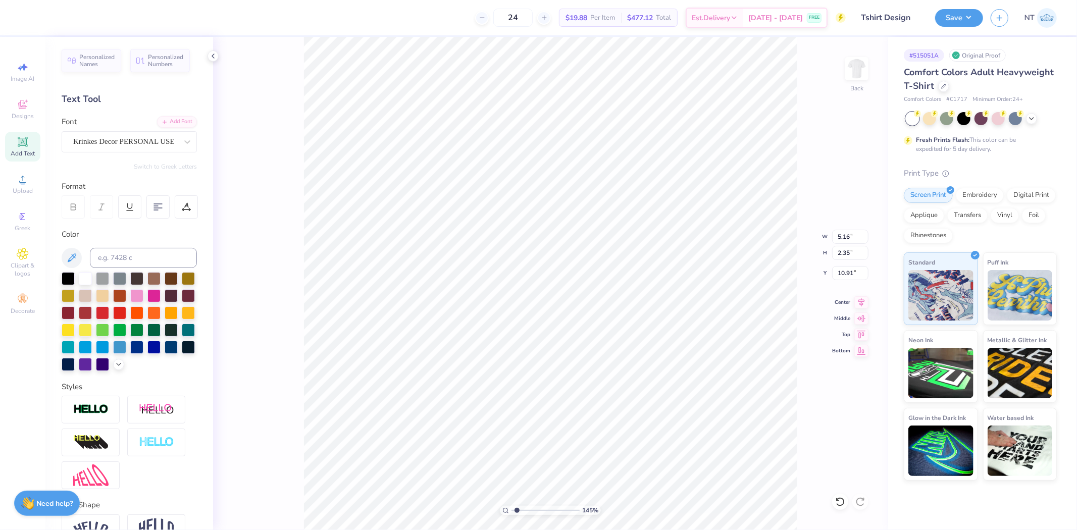
type textarea "Shi"
type input "1.44853929555282"
type textarea "Sh"
type input "1.44853929555282"
type textarea "Sho"
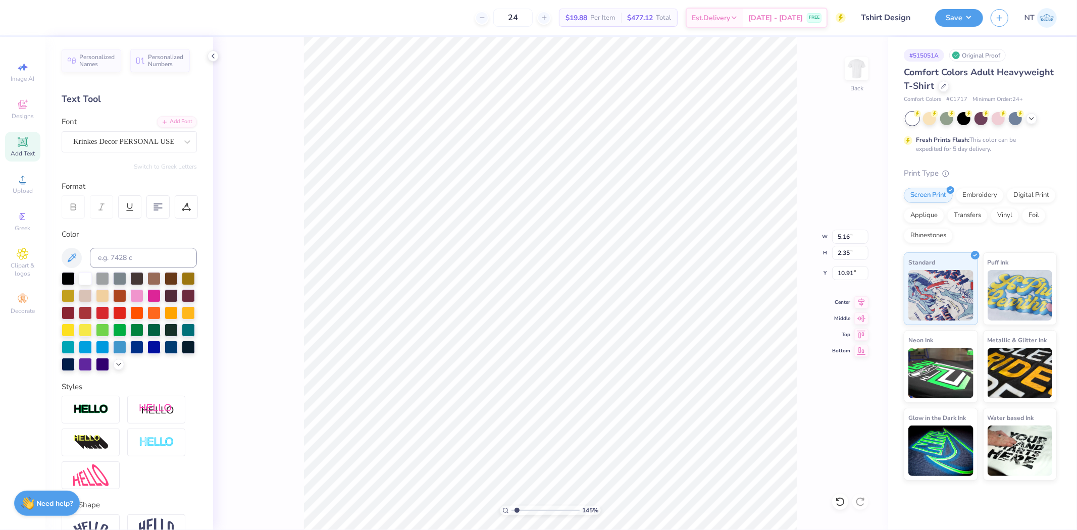
type input "1.44853929555282"
type textarea "Shor"
type input "1.44853929555282"
type textarea "Short"
type input "1.44853929555282"
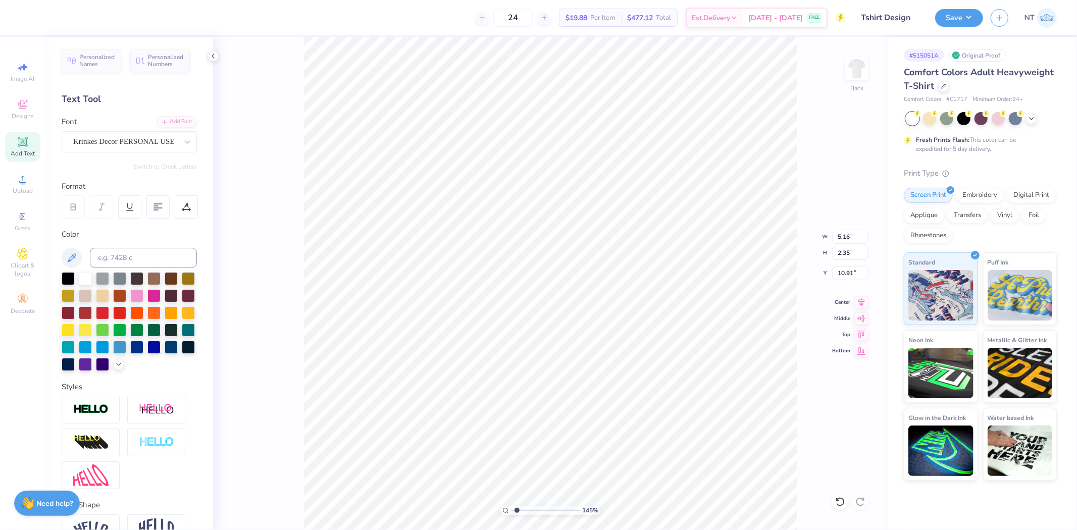
type textarea "Shorts"
type input "1.44853929555282"
type textarea "Shorts0"
type input "1.44853929555282"
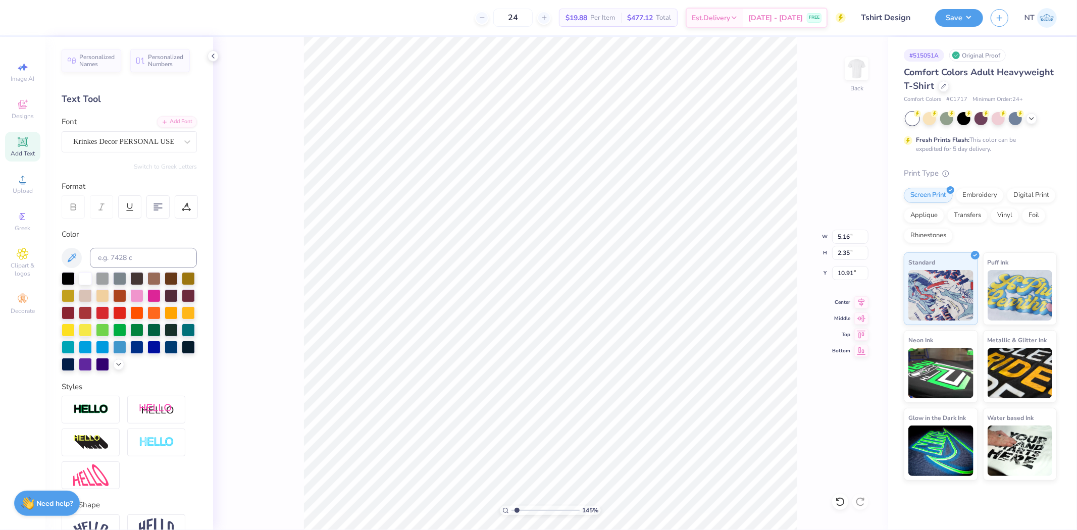
type textarea "Shorts"
type input "1.44853929555282"
type textarea "Shorts9"
type input "1.44853929555282"
type textarea "Shorts99"
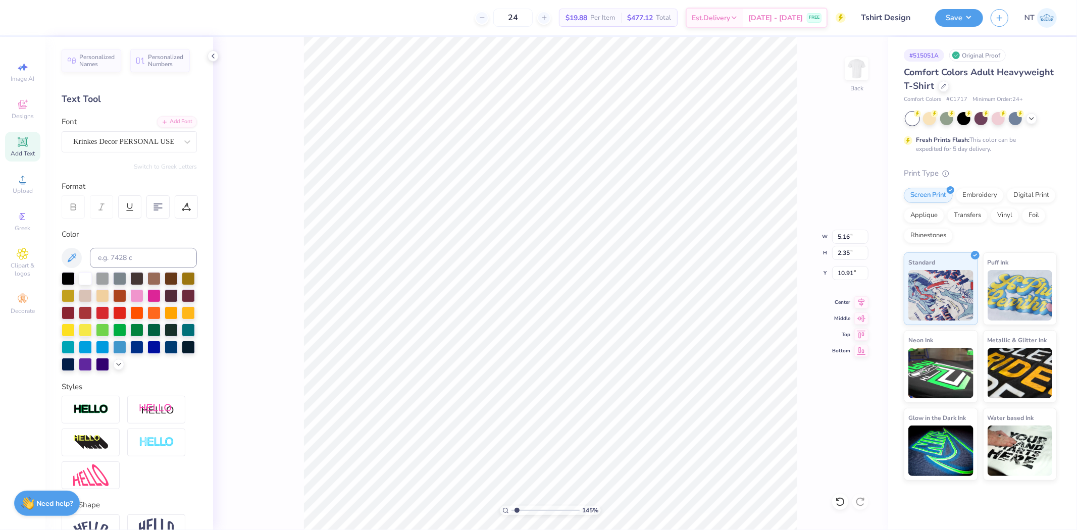
type input "1.44853929555282"
type textarea "Shorts998"
type input "1.44853929555282"
type textarea "Shorts99"
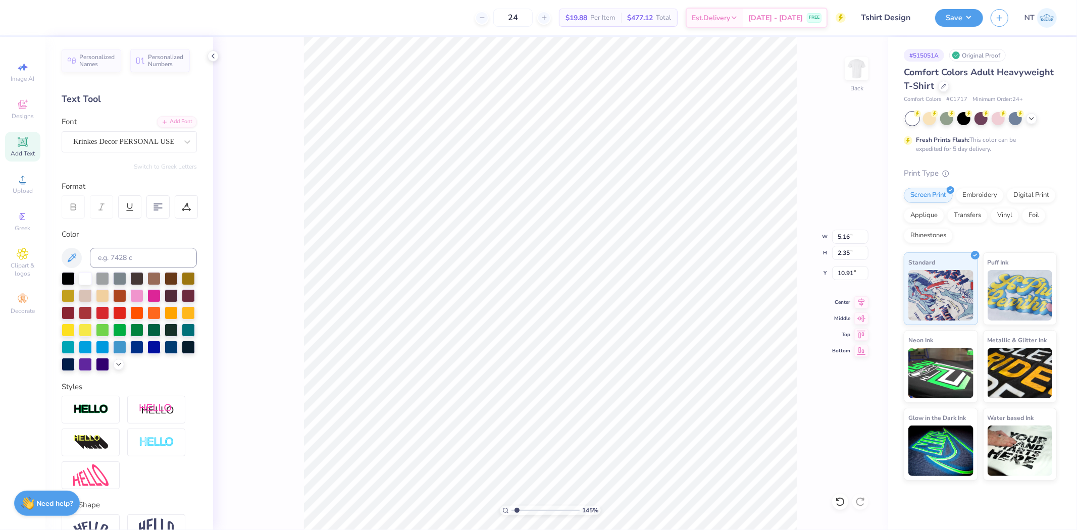
type input "1.44853929555282"
type textarea "Shorts9"
type input "1.44853929555282"
type textarea "Shorts97"
type input "1.44853929555282"
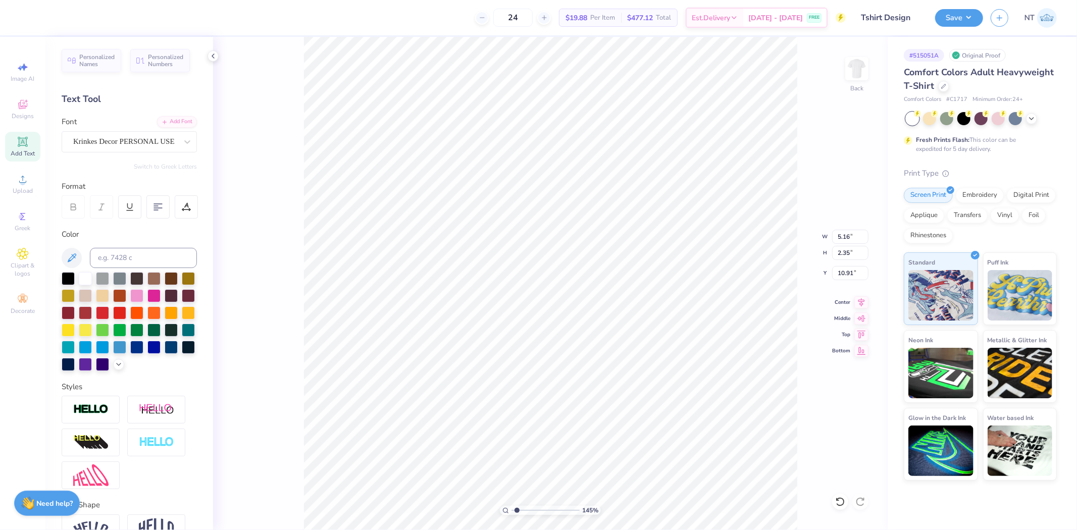
type textarea "Shorts9"
type input "1.44853929555282"
type textarea "Shorts"
type input "1.44853929555282"
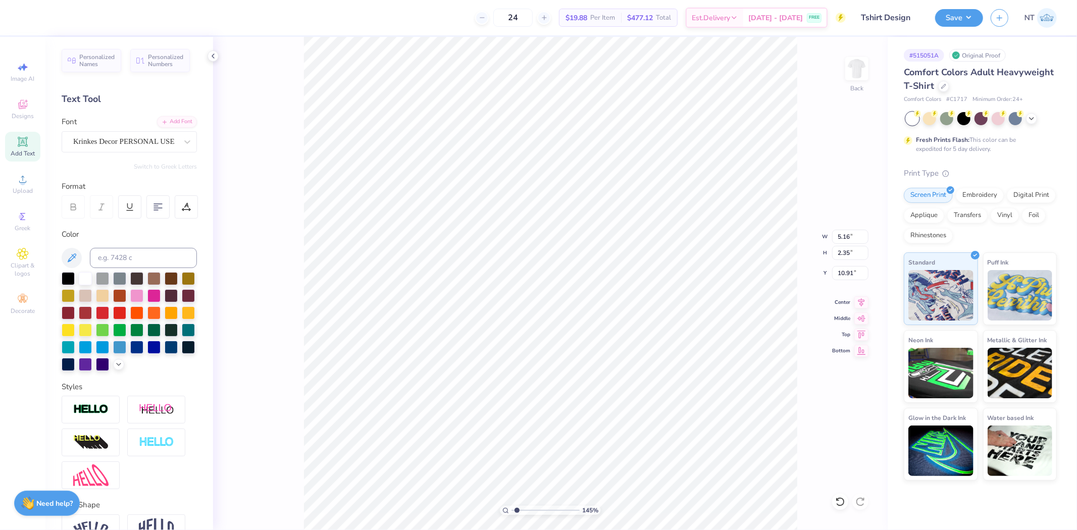
type textarea "Shorts6"
type input "1.44853929555282"
type textarea "Shorts"
type input "1.44853929555282"
type textarea "Shorts7"
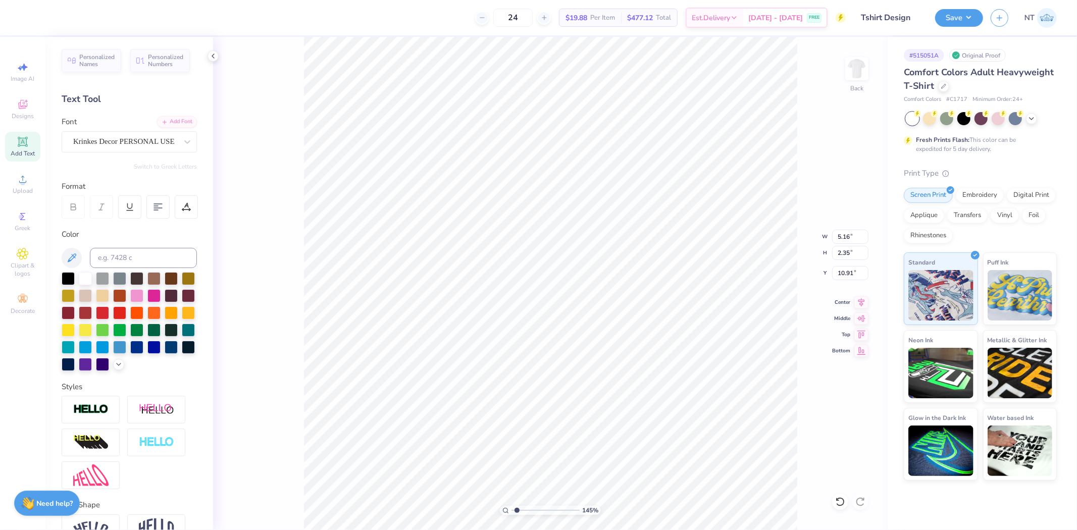
type input "1.44853929555282"
type textarea "Shorts"
type input "1.44853929555282"
type textarea "Shorts6"
type input "1.44853929555282"
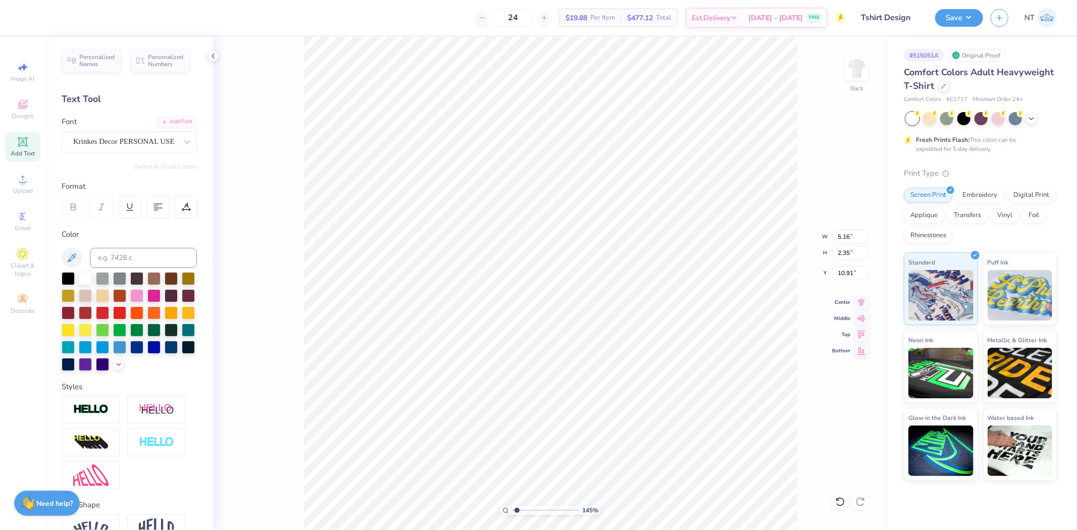
type textarea "Shorts"
type input "1.44853929555282"
type textarea "Shorts7"
type input "1.44853929555282"
type input "6.31"
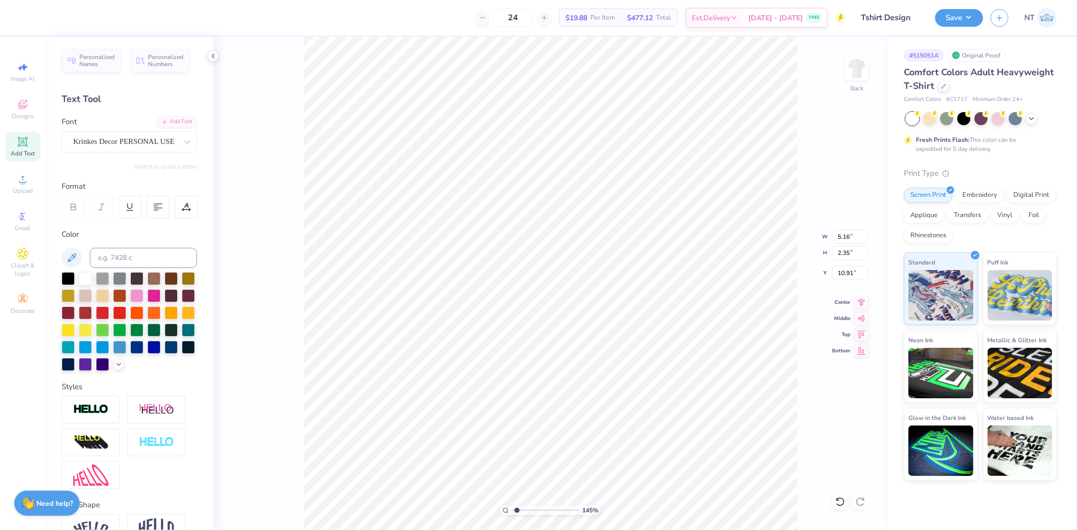
type input "3.07"
type input "10.56"
type input "1.44853929555282"
type input "8.50"
type input "1.44853929555282"
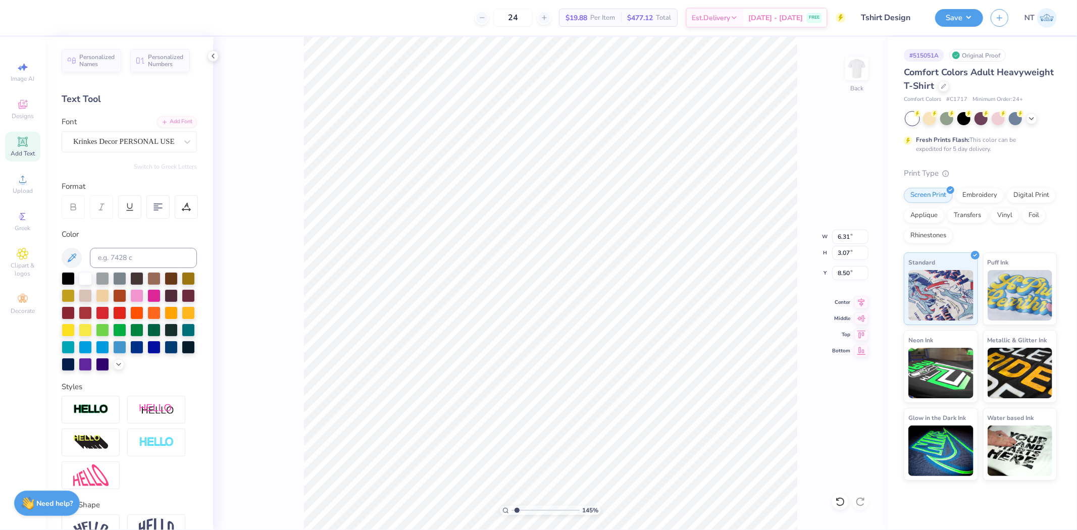
type input "8.00"
type input "1.44853929555282"
type input "7.48"
type input "5.19"
type input "5.88"
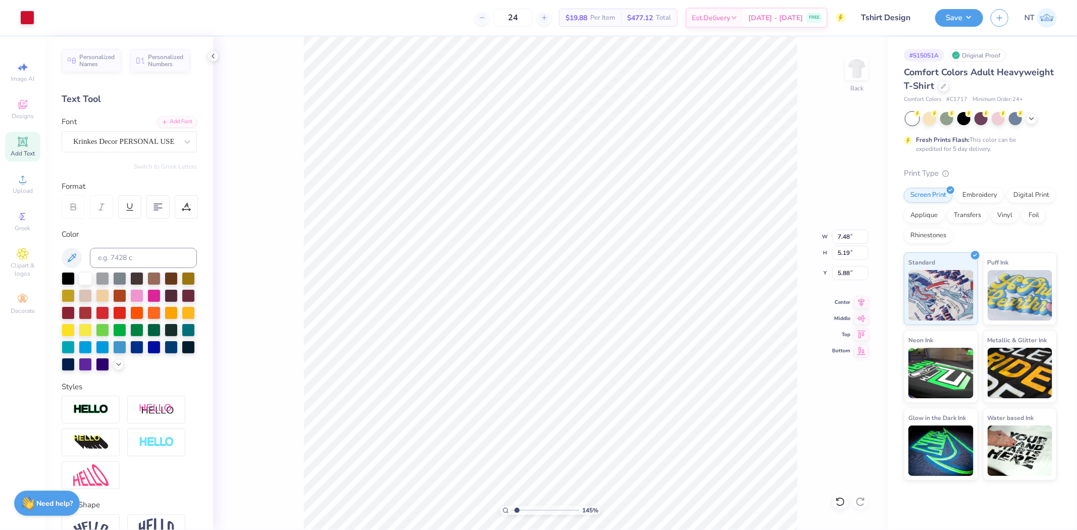
type input "1.44853929555282"
type input "4.28"
type input "1.44853929555282"
type input "4.33"
type input "1.44853929555282"
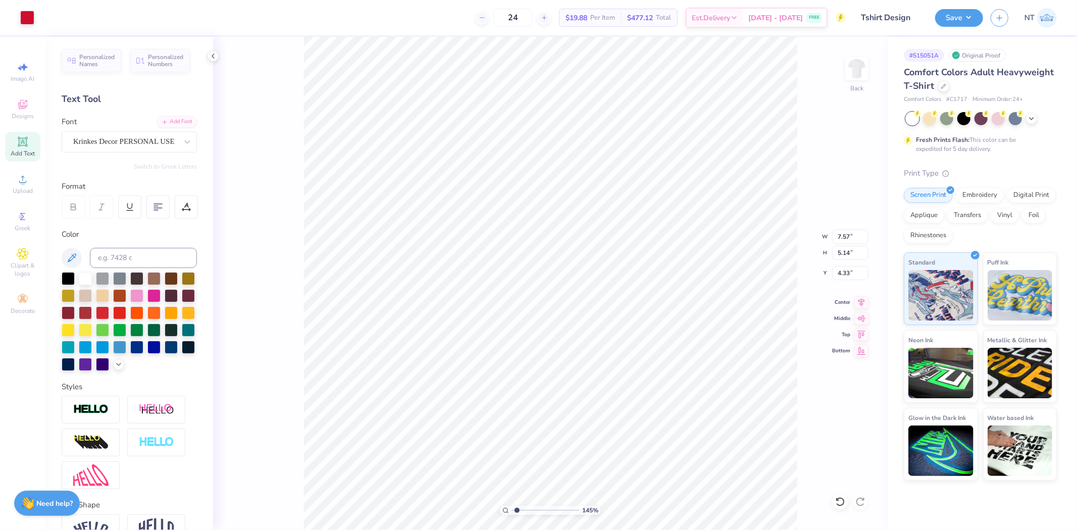
type input "3.67"
type input "2.49"
type input "1.44853929555282"
type input "4.73"
click at [21, 154] on span "Add Text" at bounding box center [23, 153] width 24 height 8
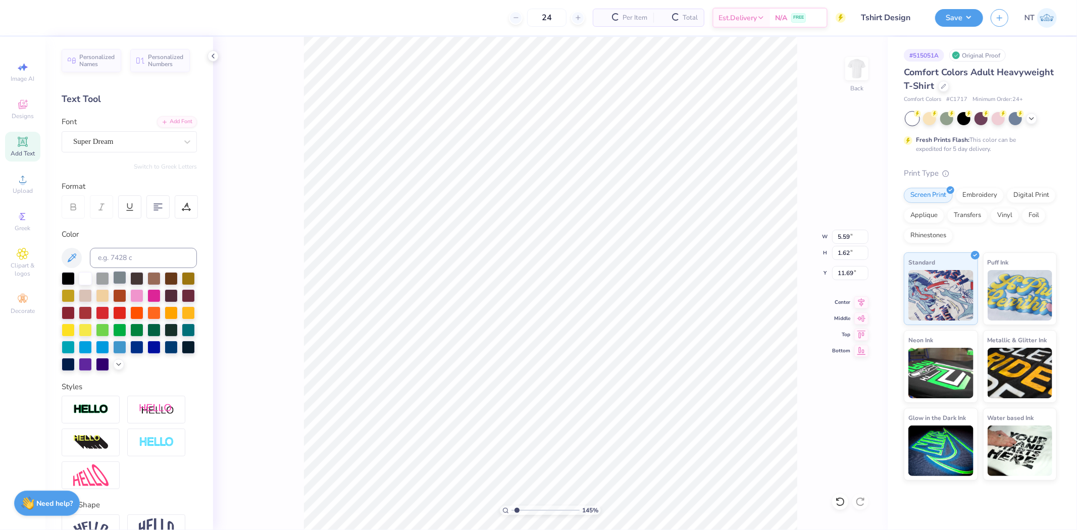
click at [124, 271] on div at bounding box center [119, 277] width 13 height 13
type input "1.44853929555282"
click at [130, 261] on input at bounding box center [143, 258] width 107 height 20
type input "186"
drag, startPoint x: 125, startPoint y: 155, endPoint x: 123, endPoint y: 149, distance: 6.4
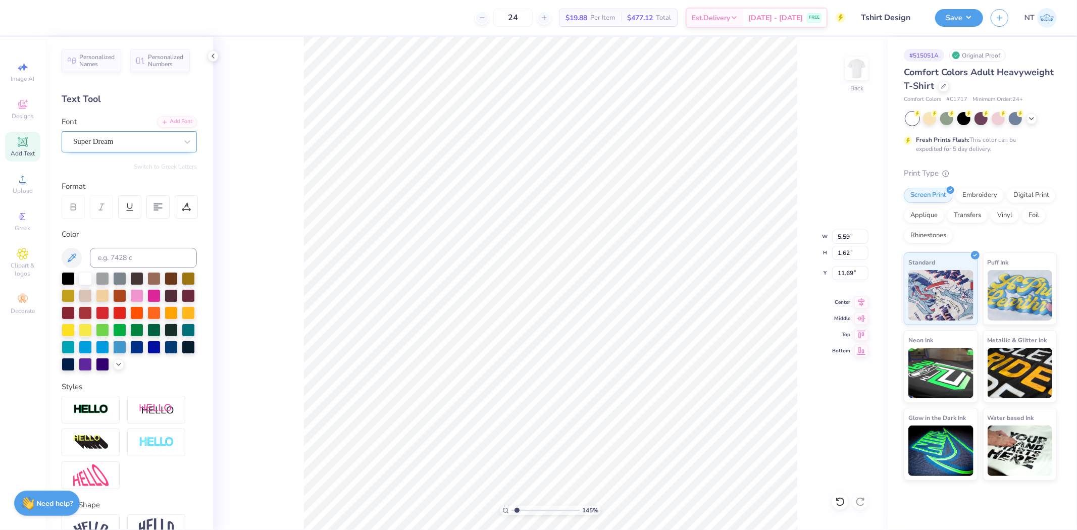
click at [123, 150] on div "Personalized Names Personalized Numbers Text Tool Add Font Font Super Dream Swi…" at bounding box center [129, 283] width 168 height 493
click at [123, 149] on div "Super Dream" at bounding box center [125, 142] width 106 height 16
type input "1.44853929555282"
type input "bebas"
type input "1.44853929555282"
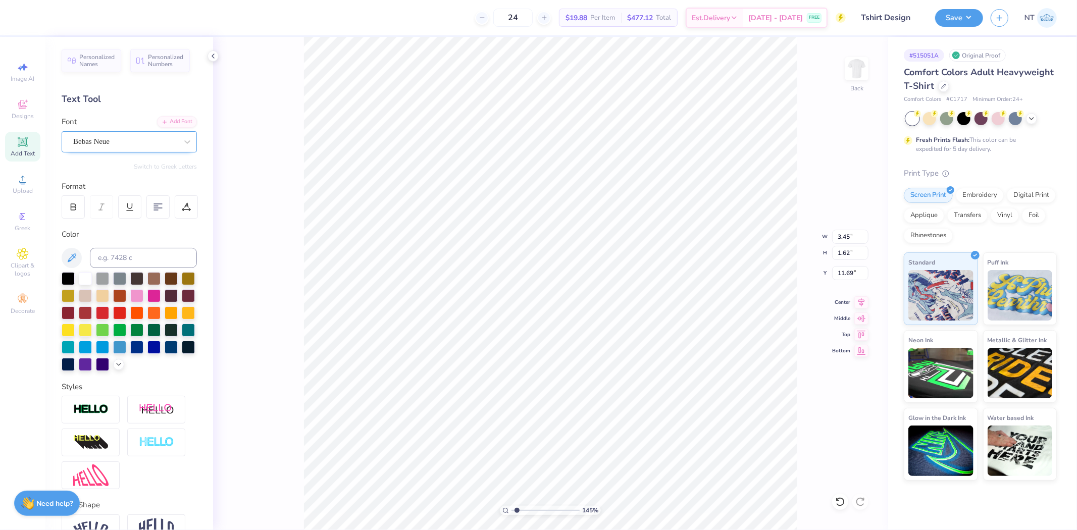
type input "1.44853929555282"
type input "3.45"
click at [76, 213] on div at bounding box center [73, 206] width 23 height 23
type input "1.44853929555282"
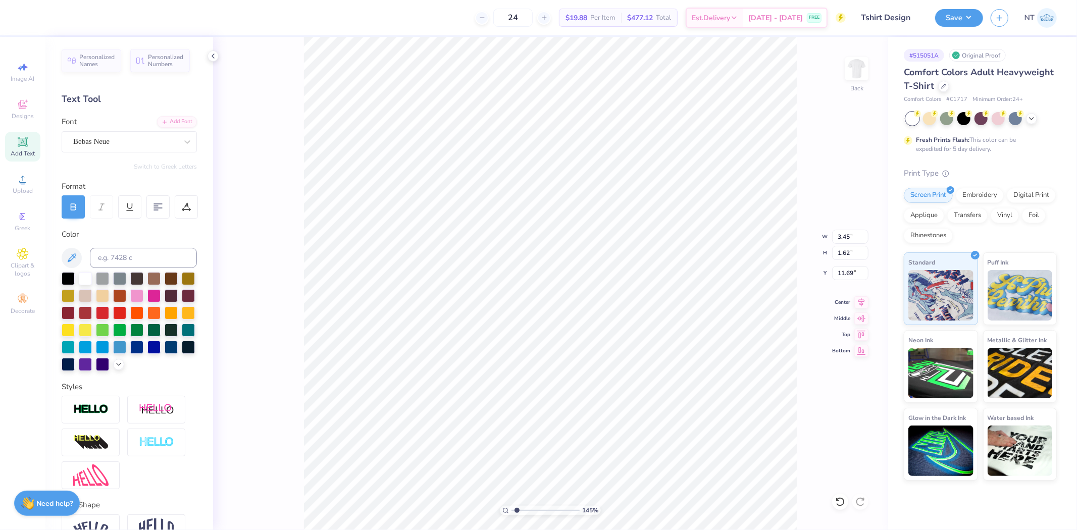
type textarea "h"
type input "1.44853929555282"
type textarea "ho"
type input "1.44853929555282"
type textarea "hom"
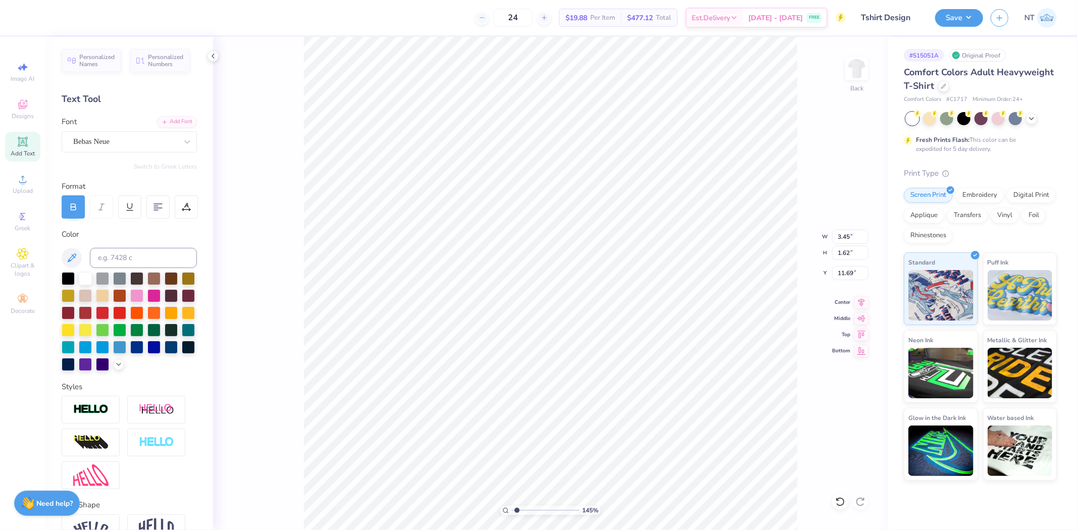
type input "1.44853929555282"
type textarea "home"
type input "1.44853929555282"
type textarea "homec"
type input "1.44853929555282"
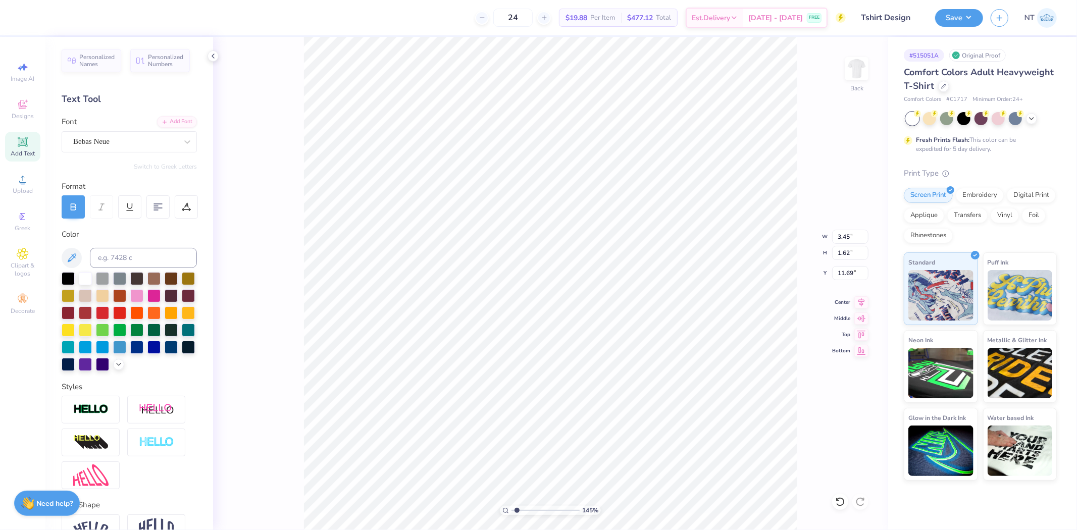
type textarea "homecom"
type input "1.44853929555282"
type textarea "homecomin"
type input "1.44853929555282"
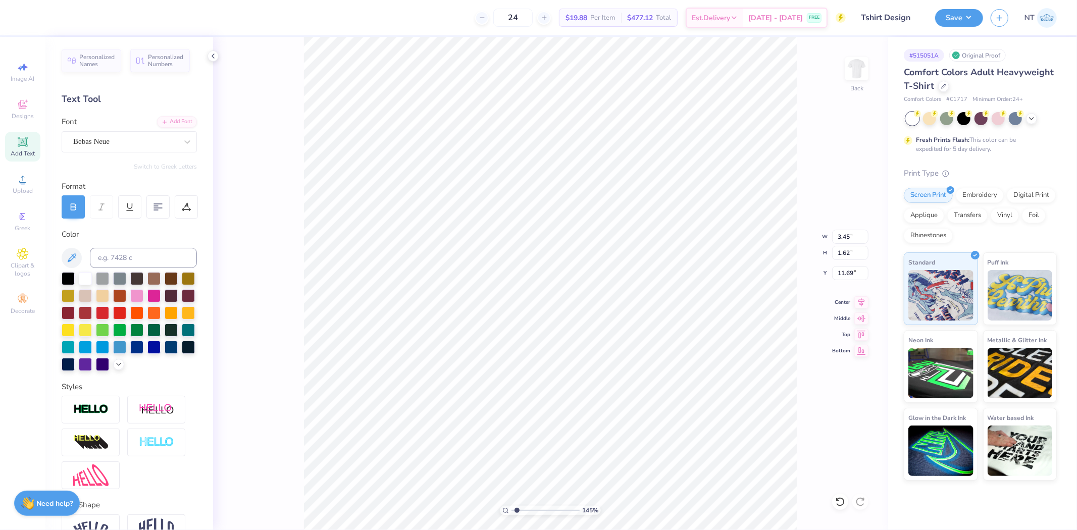
type textarea "homecoming"
type input "1.44853929555282"
type input "9.23"
type input "1.66"
type input "11.67"
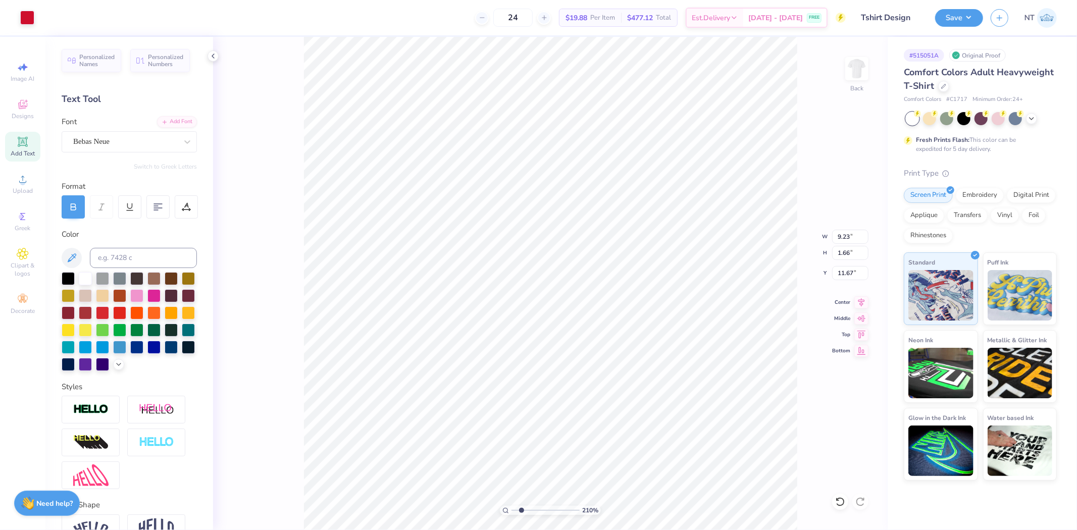
type input "2.09826609076066"
type input "9.00"
type input "2.09826609076066"
type input "2.46"
click at [185, 206] on icon at bounding box center [186, 205] width 5 height 5
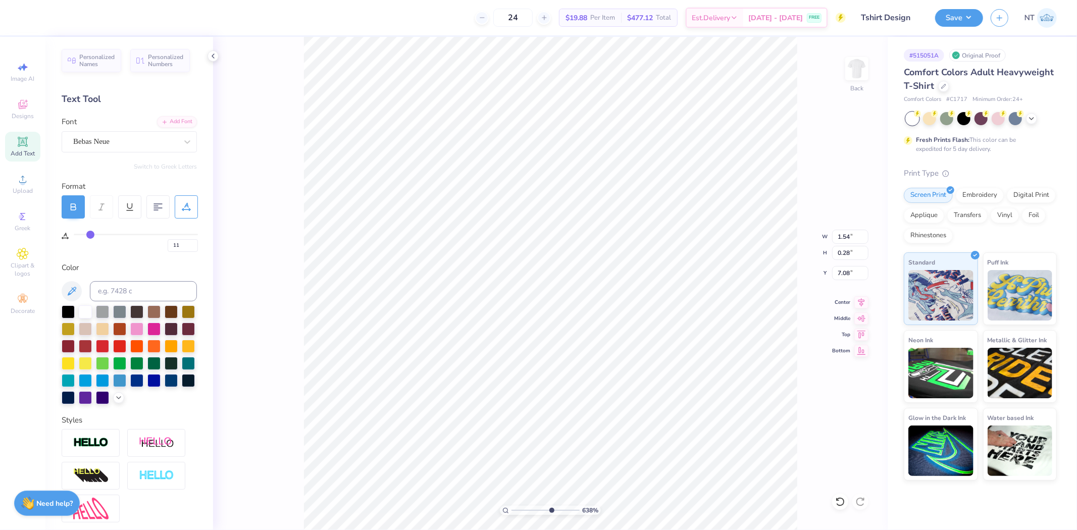
drag, startPoint x: 77, startPoint y: 234, endPoint x: 91, endPoint y: 234, distance: 14.1
click at [90, 235] on input "range" at bounding box center [136, 235] width 124 height 2
click at [840, 233] on input "3.88" at bounding box center [850, 237] width 36 height 14
click at [843, 273] on input "5.00" at bounding box center [850, 273] width 36 height 14
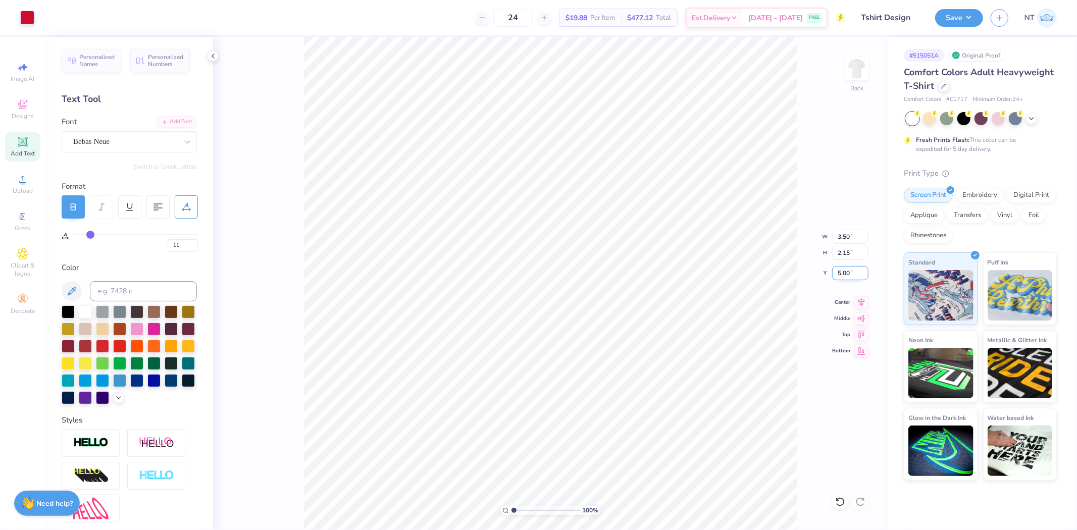
click at [843, 273] on input "5.00" at bounding box center [850, 273] width 36 height 14
click at [860, 68] on img at bounding box center [857, 68] width 40 height 40
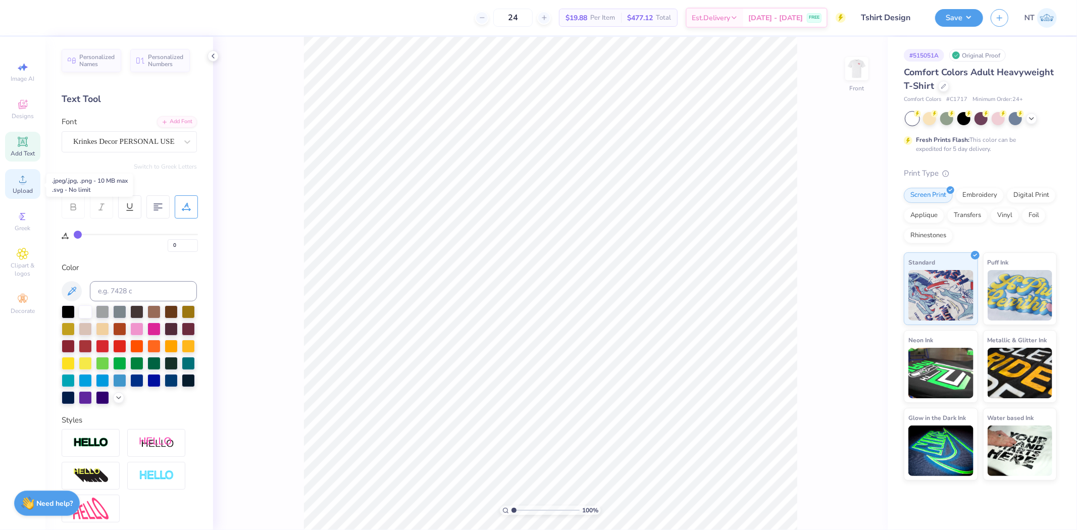
click at [16, 185] on div "Upload" at bounding box center [22, 184] width 35 height 30
click at [838, 233] on input "14.53" at bounding box center [850, 237] width 36 height 14
click at [839, 233] on input "14.53" at bounding box center [850, 237] width 36 height 14
click at [849, 277] on input "10.49" at bounding box center [850, 273] width 36 height 14
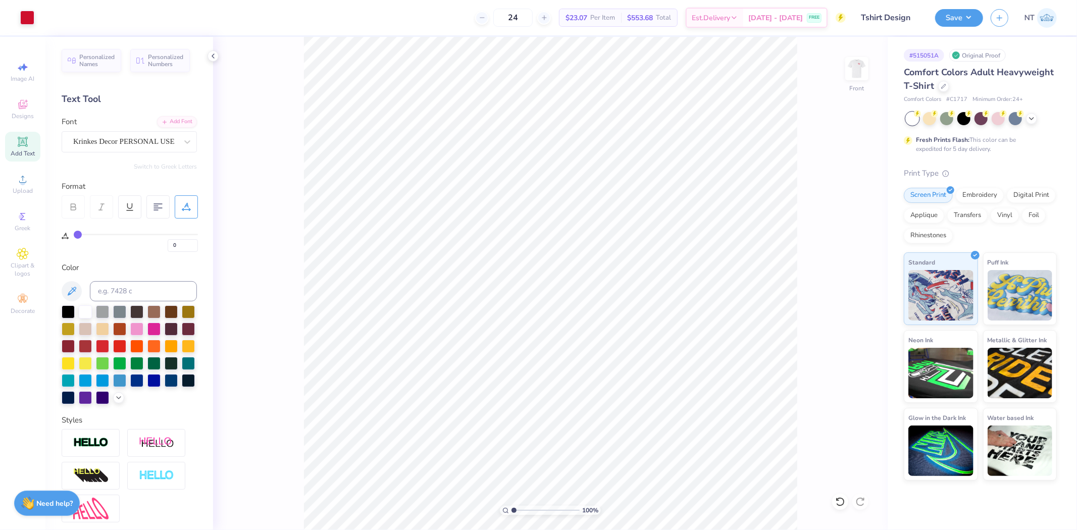
click at [25, 145] on icon at bounding box center [23, 142] width 12 height 12
click at [160, 124] on div "Add Font" at bounding box center [177, 121] width 40 height 12
click at [73, 312] on div at bounding box center [129, 354] width 135 height 99
click at [71, 312] on div at bounding box center [68, 310] width 13 height 13
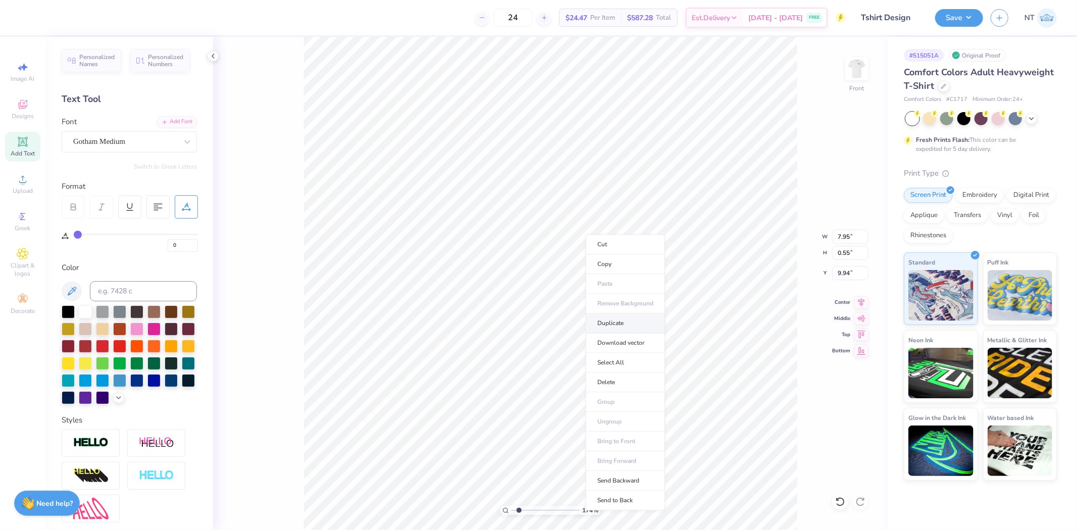
click at [592, 329] on li "Duplicate" at bounding box center [625, 324] width 79 height 20
drag, startPoint x: 97, startPoint y: 234, endPoint x: 113, endPoint y: 228, distance: 16.1
click at [109, 234] on input "range" at bounding box center [136, 235] width 124 height 2
click at [842, 239] on input "11.31" at bounding box center [850, 237] width 36 height 14
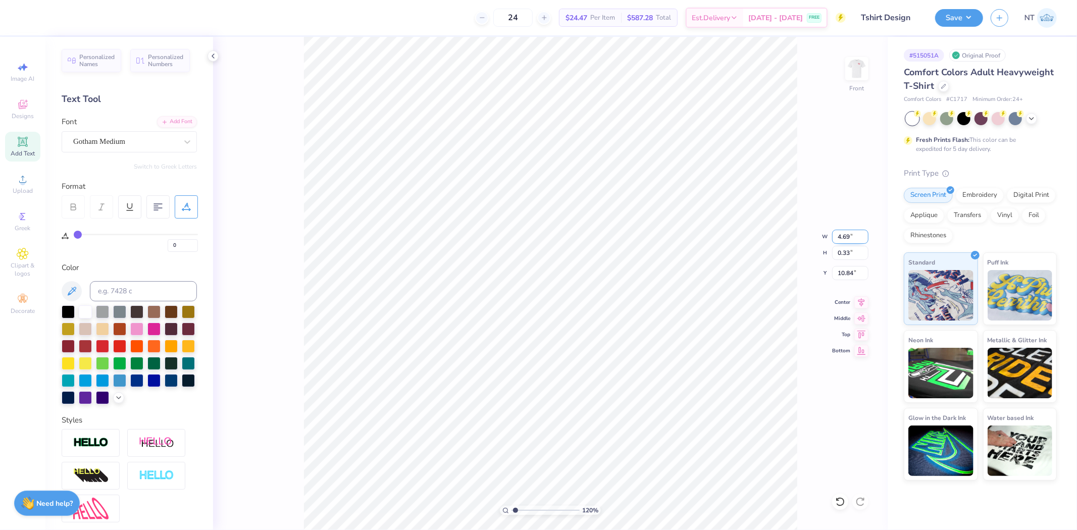
click at [849, 232] on input "4.69" at bounding box center [850, 237] width 36 height 14
click at [841, 234] on input "4.69" at bounding box center [850, 237] width 36 height 14
click at [841, 234] on input "4" at bounding box center [850, 237] width 36 height 14
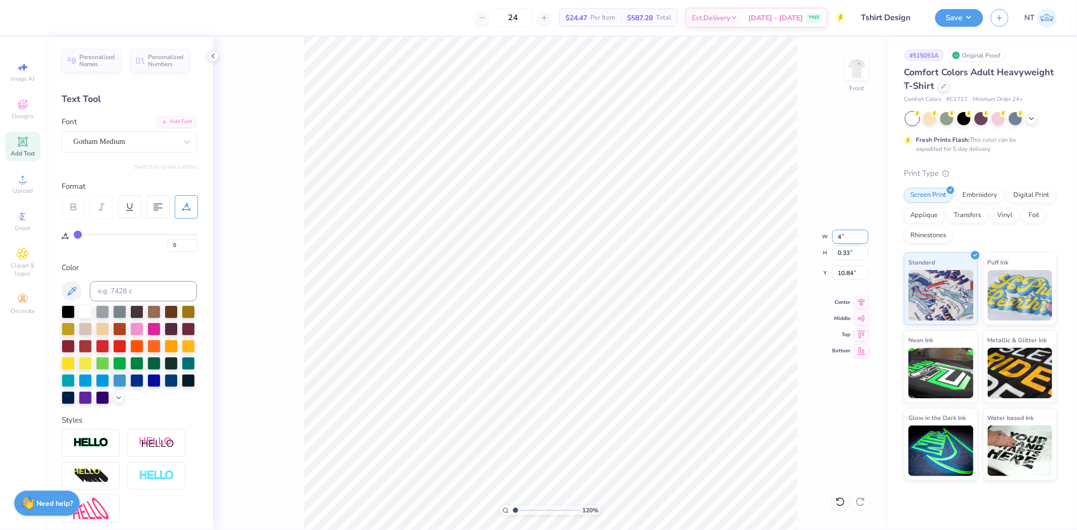
click at [841, 234] on input "4" at bounding box center [850, 237] width 36 height 14
click at [868, 299] on div "120 % Front W 12.00 12.00 " H 6.52 6.52 " Y 3.00 3.00 " Center Middle Top Bottom" at bounding box center [550, 283] width 675 height 493
click at [860, 306] on icon at bounding box center [861, 301] width 14 height 12
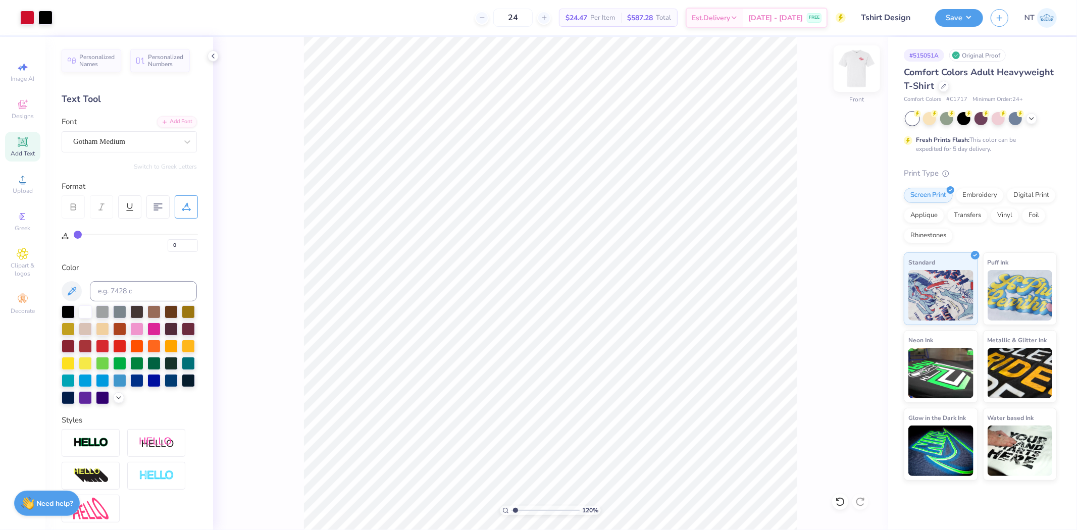
click at [861, 67] on img at bounding box center [857, 68] width 40 height 40
click at [872, 83] on div "100 % Back" at bounding box center [550, 283] width 675 height 493
click at [866, 72] on img at bounding box center [857, 68] width 40 height 40
click at [215, 53] on icon at bounding box center [213, 56] width 8 height 8
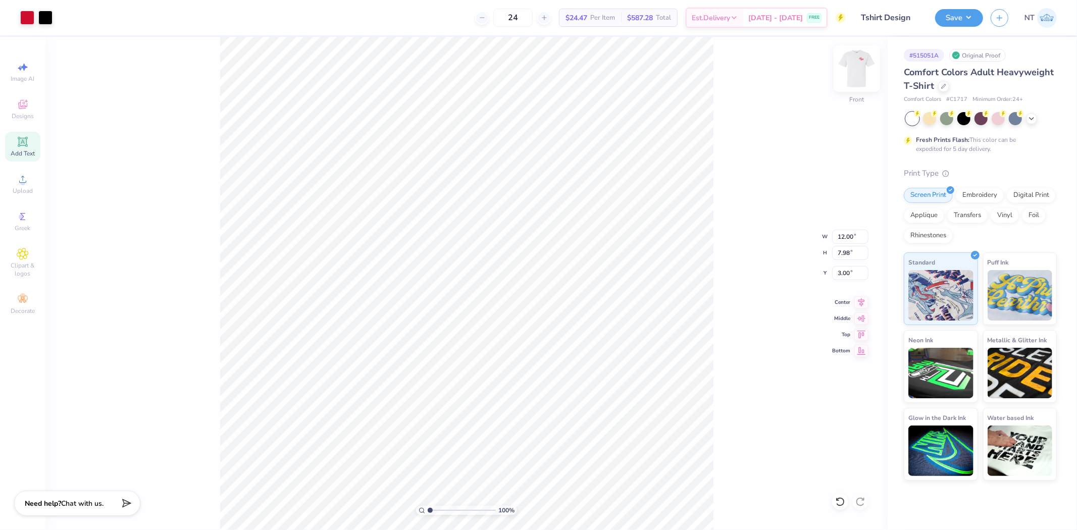
click at [851, 78] on img at bounding box center [857, 68] width 40 height 40
click at [861, 65] on img at bounding box center [857, 68] width 40 height 40
click at [851, 72] on img at bounding box center [857, 68] width 40 height 40
click at [955, 18] on button "Save" at bounding box center [959, 17] width 48 height 18
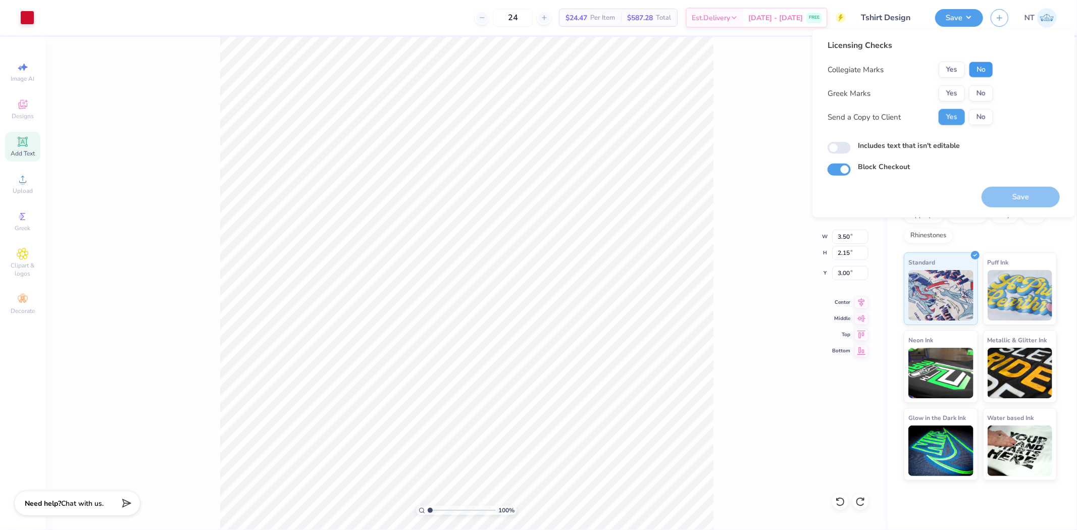
click at [976, 67] on button "No" at bounding box center [981, 70] width 24 height 16
click at [976, 96] on button "No" at bounding box center [981, 93] width 24 height 16
click at [1001, 195] on button "Save" at bounding box center [1020, 197] width 78 height 21
